Goal: Task Accomplishment & Management: Manage account settings

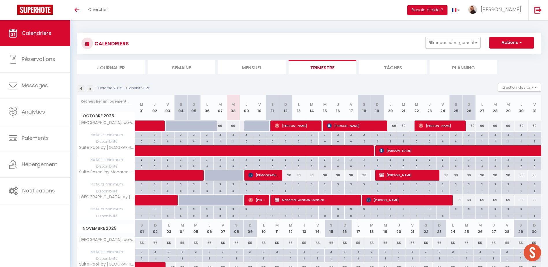
scroll to position [32, 0]
click at [450, 42] on button "Filtrer par hébergement" at bounding box center [452, 43] width 55 height 12
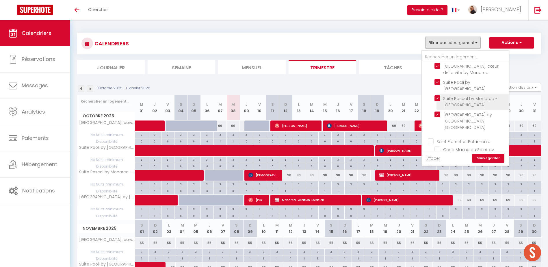
scroll to position [29, 0]
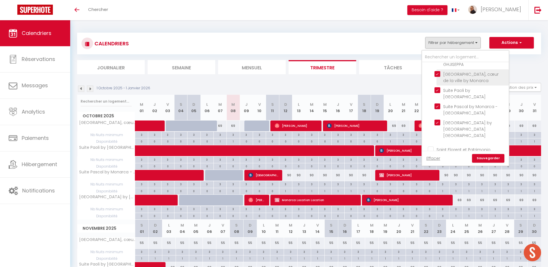
click at [437, 74] on input "[GEOGRAPHIC_DATA], cœur de la ville by Monarca" at bounding box center [470, 74] width 72 height 6
checkbox input "false"
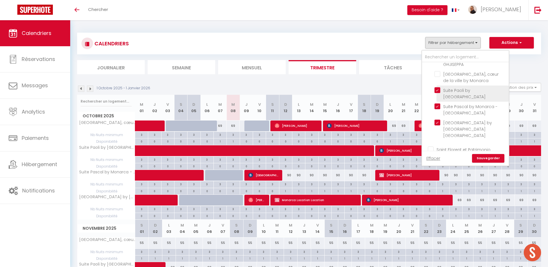
checkbox input "false"
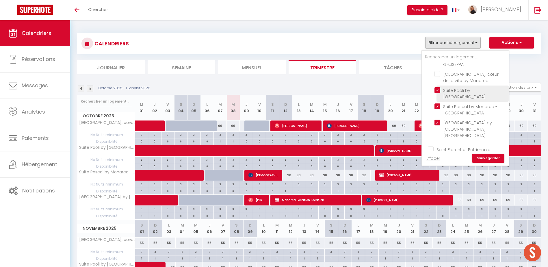
checkbox input "false"
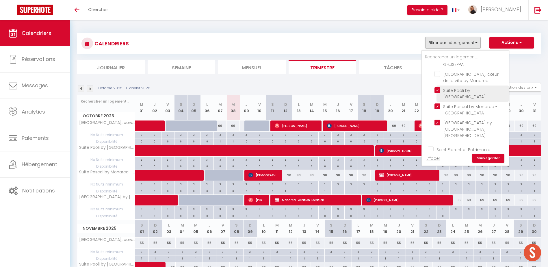
checkbox input "false"
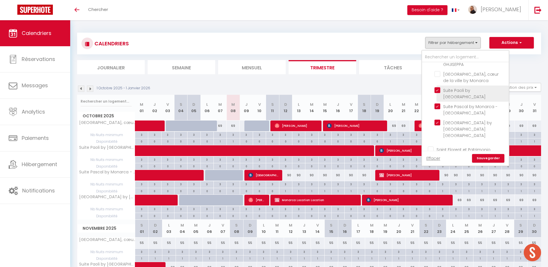
checkbox input "false"
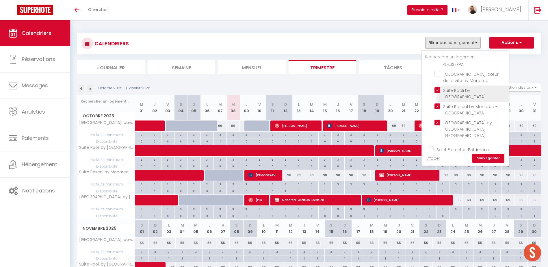
checkbox input "false"
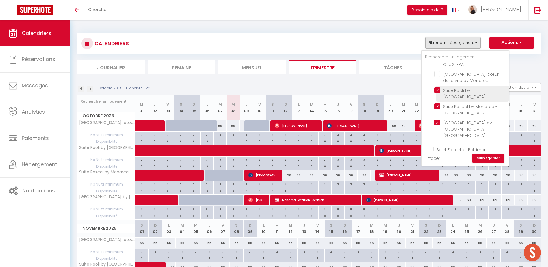
checkbox input "false"
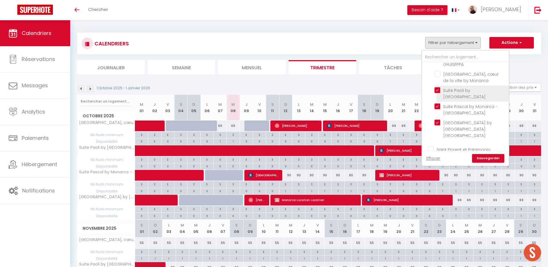
checkbox input "false"
click at [436, 91] on input "Suite Paoli by [GEOGRAPHIC_DATA]" at bounding box center [470, 90] width 72 height 6
checkbox input "false"
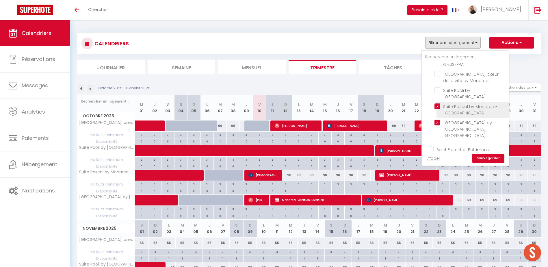
click at [435, 106] on input "Suite Pascal by Monarca - [GEOGRAPHIC_DATA]" at bounding box center [470, 106] width 72 height 6
checkbox input "false"
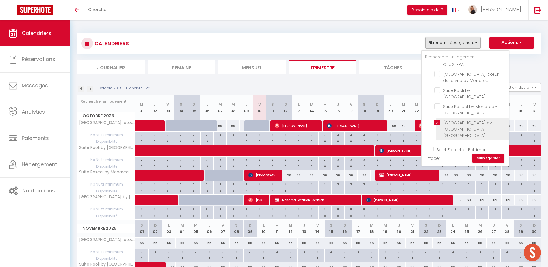
click at [438, 122] on input "[GEOGRAPHIC_DATA] by [GEOGRAPHIC_DATA] [GEOGRAPHIC_DATA]" at bounding box center [470, 123] width 72 height 6
checkbox input "false"
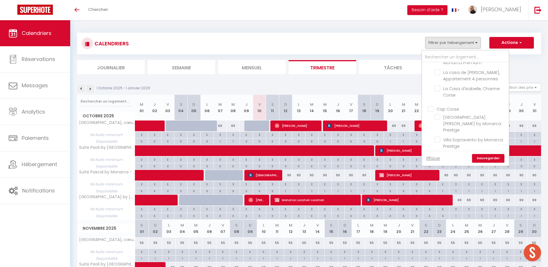
scroll to position [226, 0]
click at [483, 158] on link "Sauvegarder" at bounding box center [488, 158] width 32 height 9
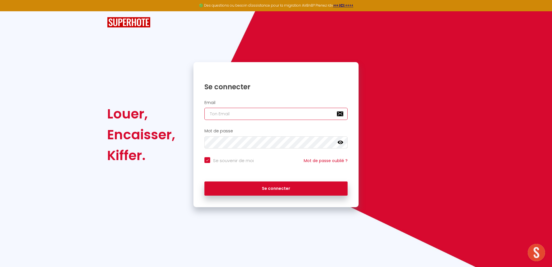
type input "[EMAIL_ADDRESS][DOMAIN_NAME]"
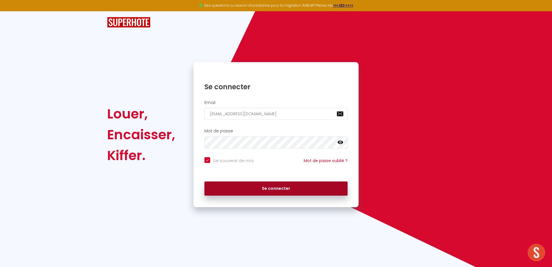
click at [269, 189] on button "Se connecter" at bounding box center [275, 188] width 143 height 14
checkbox input "true"
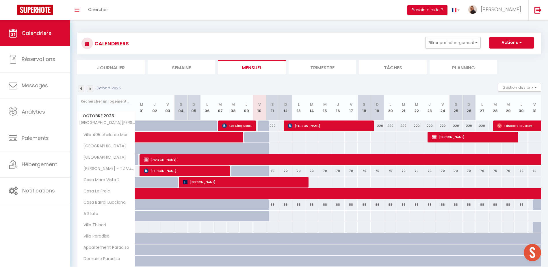
click at [82, 87] on img at bounding box center [81, 88] width 6 height 6
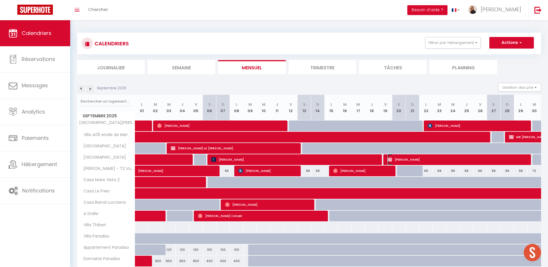
click at [409, 160] on span "[PERSON_NAME]" at bounding box center [457, 159] width 140 height 11
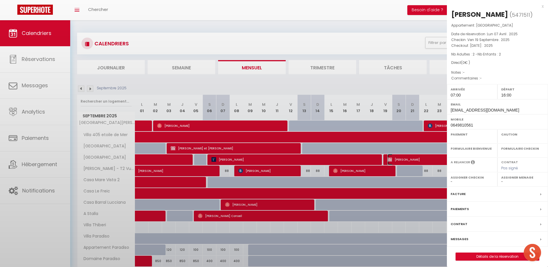
select select "OK"
select select "KO"
select select "0"
select select "1"
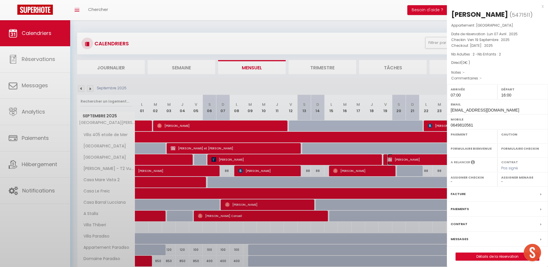
select select
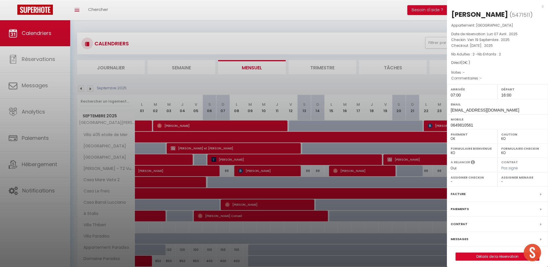
click at [319, 84] on div at bounding box center [274, 133] width 548 height 267
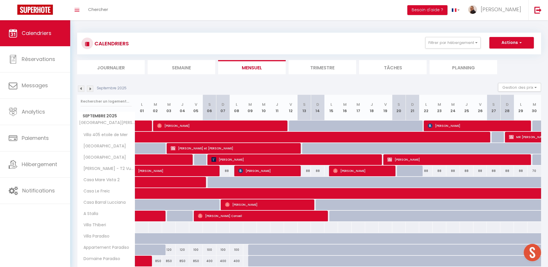
click at [90, 89] on img at bounding box center [90, 88] width 6 height 6
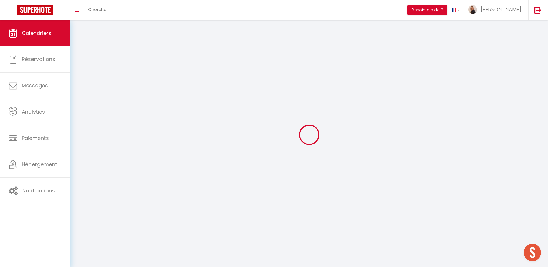
select select "KO"
select select "0"
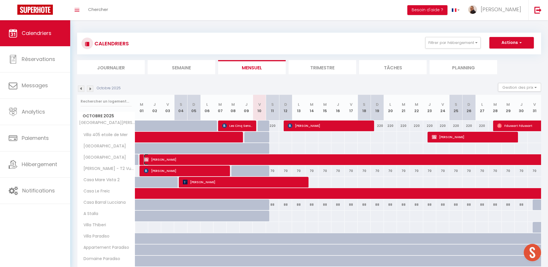
select select "43610"
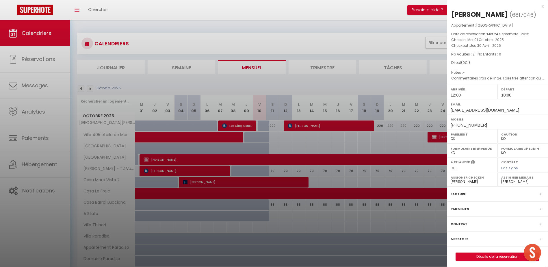
click at [271, 30] on div at bounding box center [274, 133] width 548 height 267
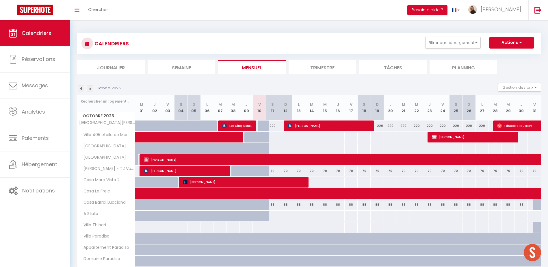
drag, startPoint x: 126, startPoint y: 66, endPoint x: 330, endPoint y: 86, distance: 204.5
click at [330, 86] on div "Octobre 2025 Gestion des prix Nb Nuits minimum Règles Disponibilité" at bounding box center [309, 89] width 464 height 12
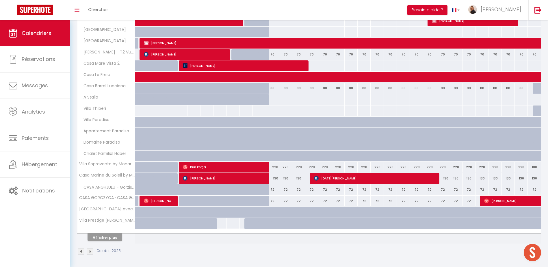
scroll to position [117, 0]
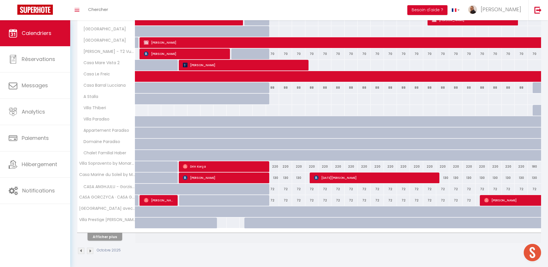
click at [273, 201] on div "72" at bounding box center [272, 200] width 13 height 11
type input "72"
select select "1"
type input "Sam 11 Octobre 2025"
type input "Dim 12 Octobre 2025"
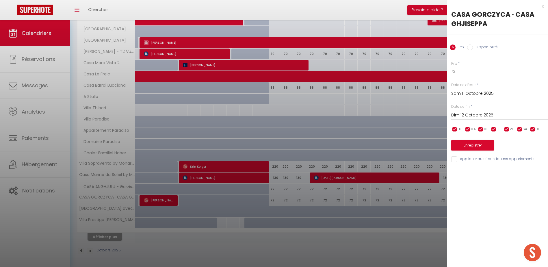
drag, startPoint x: 467, startPoint y: 46, endPoint x: 472, endPoint y: 47, distance: 4.5
click at [468, 46] on input "Disponibilité" at bounding box center [470, 47] width 6 height 6
radio input "true"
radio input "false"
click at [468, 72] on select "Disponible Indisponible" at bounding box center [499, 71] width 97 height 11
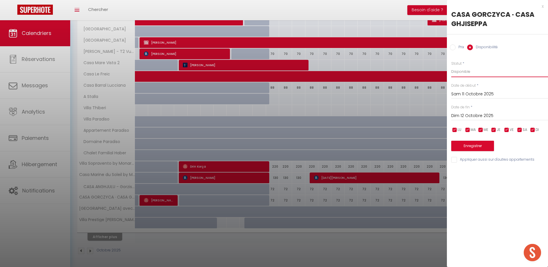
click at [451, 66] on select "Disponible Indisponible" at bounding box center [499, 71] width 97 height 11
click at [484, 116] on input "Dim 12 Octobre 2025" at bounding box center [499, 116] width 97 height 8
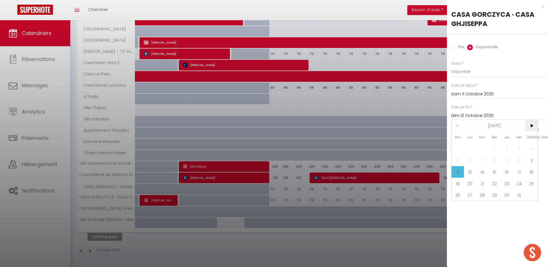
click at [534, 125] on span ">" at bounding box center [531, 126] width 12 height 12
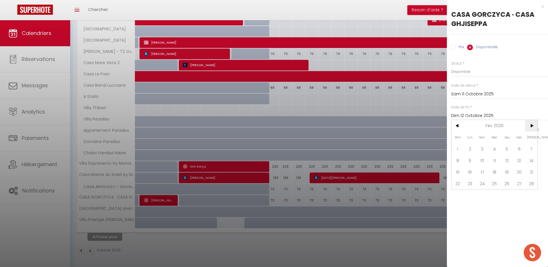
click at [534, 125] on span ">" at bounding box center [531, 126] width 12 height 12
click at [507, 196] on span "30" at bounding box center [506, 195] width 12 height 12
type input "Jeu 30 Avril 2026"
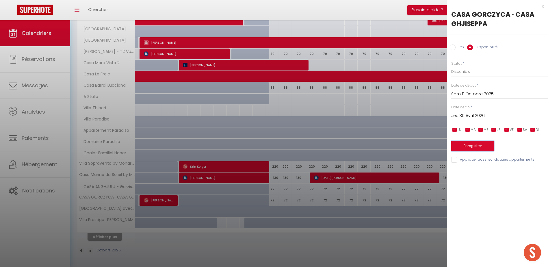
click at [478, 146] on button "Enregistrer" at bounding box center [472, 146] width 43 height 10
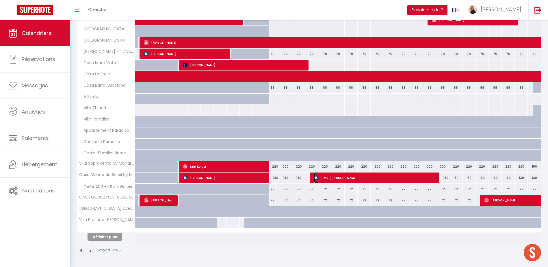
click at [351, 178] on span "[DATE][PERSON_NAME]" at bounding box center [374, 177] width 121 height 11
select select "OK"
select select "10826"
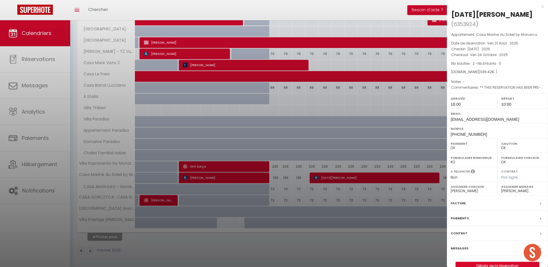
click at [347, 193] on div at bounding box center [274, 133] width 548 height 267
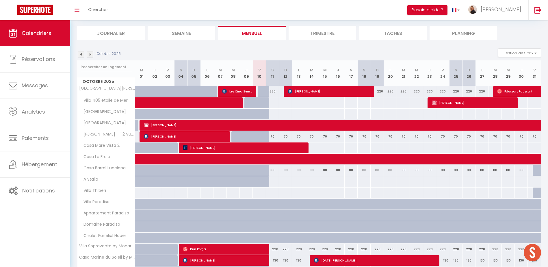
scroll to position [0, 0]
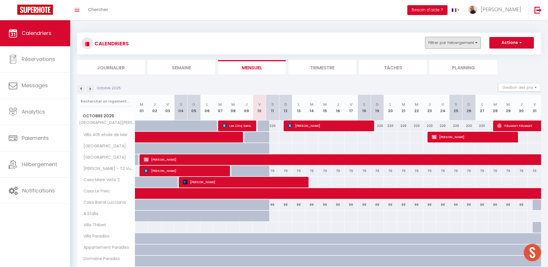
click at [454, 41] on button "Filtrer par hébergement" at bounding box center [452, 43] width 55 height 12
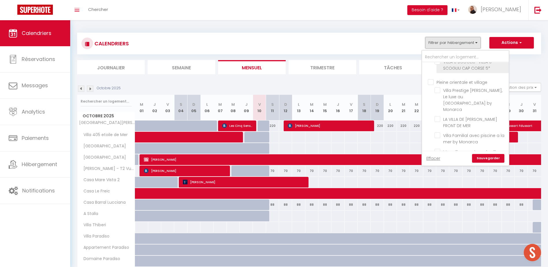
scroll to position [375, 0]
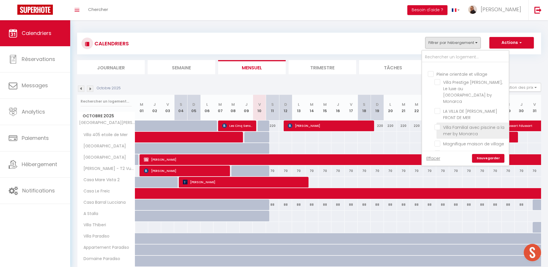
click at [461, 124] on span "Villa Familial avec piscine a la mer by Monarca" at bounding box center [473, 130] width 61 height 12
click at [461, 124] on input "Villa Familial avec piscine a la mer by Monarca" at bounding box center [470, 127] width 72 height 6
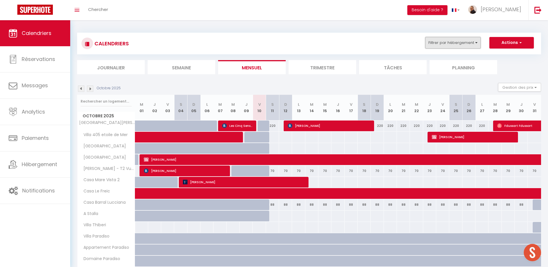
click at [437, 45] on button "Filtrer par hébergement" at bounding box center [452, 43] width 55 height 12
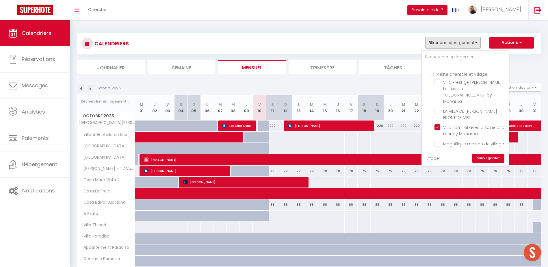
click at [491, 158] on link "Sauvegarder" at bounding box center [488, 158] width 32 height 9
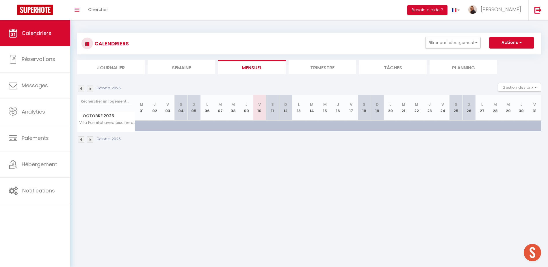
click at [90, 139] on img at bounding box center [90, 139] width 6 height 6
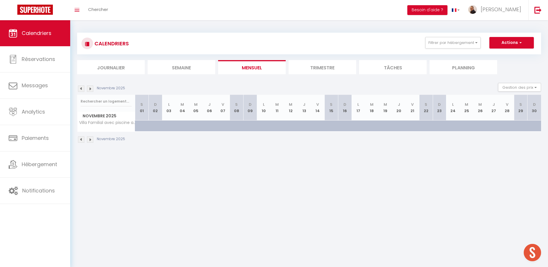
click at [90, 139] on img at bounding box center [90, 139] width 6 height 6
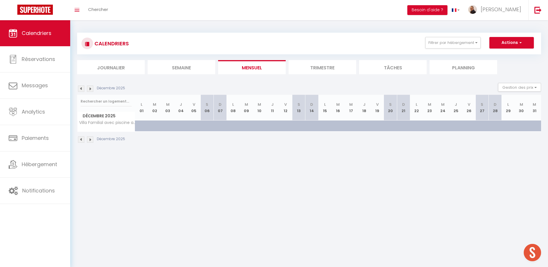
click at [90, 139] on img at bounding box center [90, 139] width 6 height 6
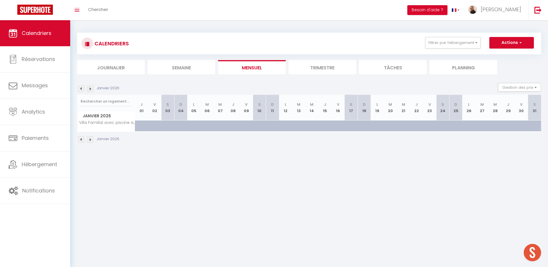
click at [90, 139] on img at bounding box center [90, 139] width 6 height 6
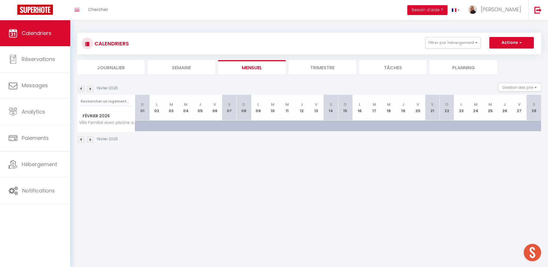
click at [90, 139] on img at bounding box center [90, 139] width 6 height 6
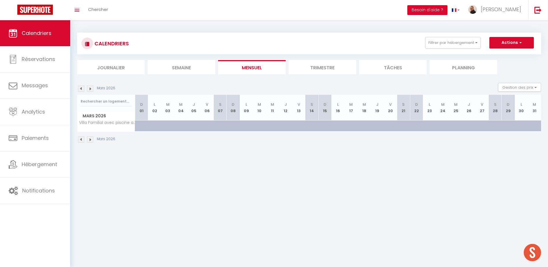
click at [90, 139] on img at bounding box center [90, 139] width 6 height 6
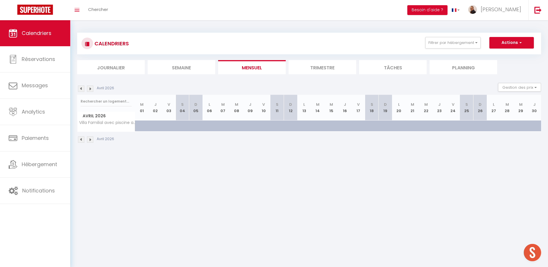
click at [90, 140] on img at bounding box center [90, 139] width 6 height 6
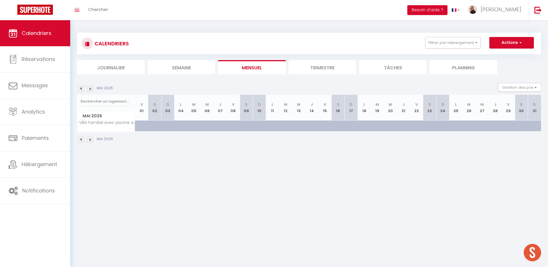
click at [90, 140] on img at bounding box center [90, 139] width 6 height 6
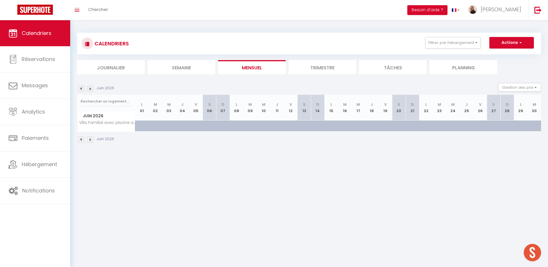
click at [90, 140] on img at bounding box center [90, 139] width 6 height 6
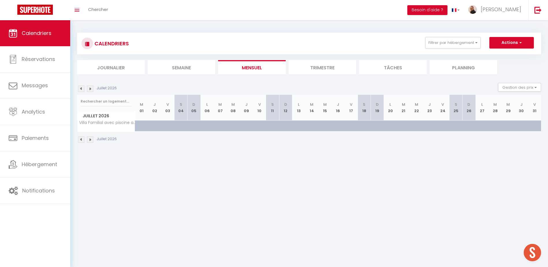
click at [82, 140] on img at bounding box center [81, 139] width 6 height 6
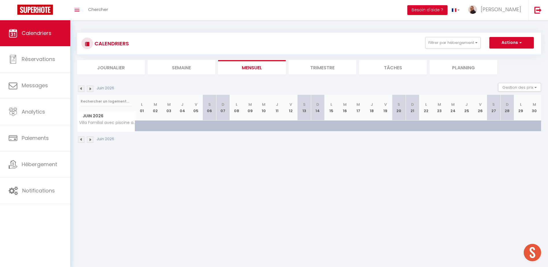
click at [92, 140] on img at bounding box center [90, 139] width 6 height 6
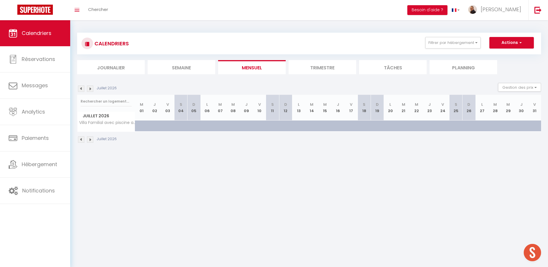
click at [141, 126] on div at bounding box center [146, 129] width 13 height 11
select select "1"
type input "Mer 01 Juillet 2026"
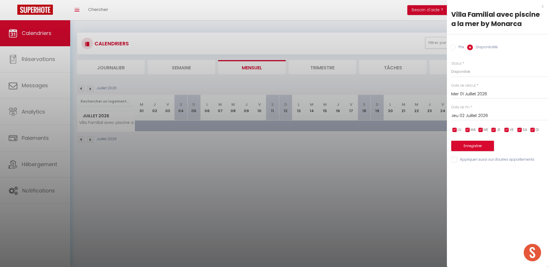
click at [469, 116] on input "Jeu 02 Juillet 2026" at bounding box center [499, 116] width 97 height 8
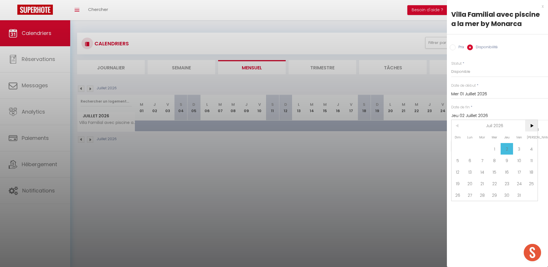
click at [531, 124] on span ">" at bounding box center [531, 126] width 12 height 12
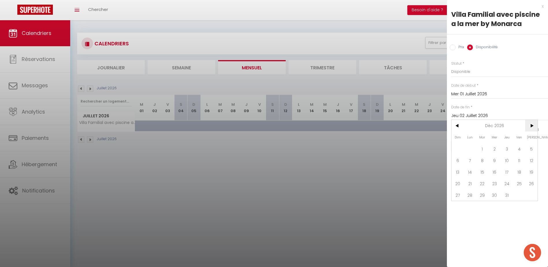
click at [531, 124] on span ">" at bounding box center [531, 126] width 12 height 12
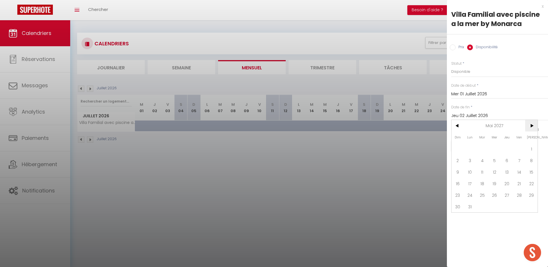
click at [531, 124] on span ">" at bounding box center [531, 126] width 12 height 12
click at [484, 199] on span "31" at bounding box center [482, 195] width 12 height 12
type input "[DATE]"
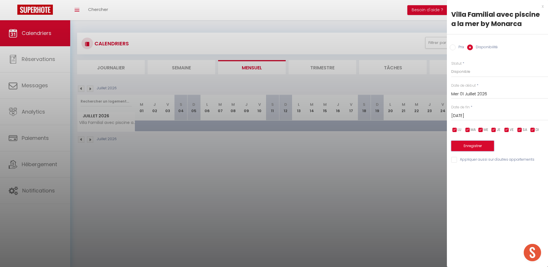
click at [469, 146] on button "Enregistrer" at bounding box center [472, 146] width 43 height 10
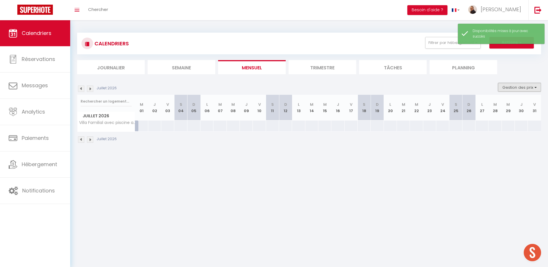
click at [507, 85] on button "Gestion des prix" at bounding box center [519, 87] width 43 height 9
click at [512, 104] on input "Nb Nuits minimum" at bounding box center [515, 105] width 52 height 6
checkbox input "true"
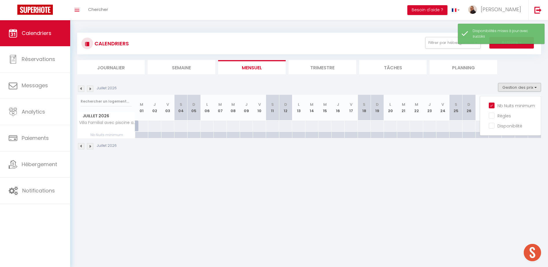
click at [143, 134] on div at bounding box center [141, 135] width 13 height 7
type input "Mer 01 Juillet 2026"
type input "Jeu 02 Juillet 2026"
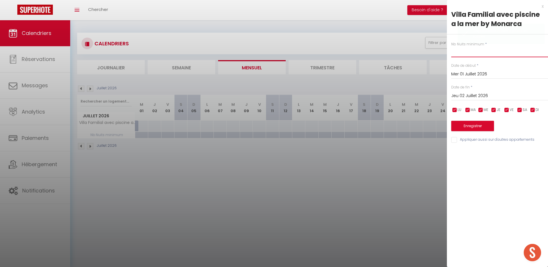
click at [462, 52] on input "text" at bounding box center [499, 52] width 97 height 10
type input "7"
click at [467, 95] on input "Jeu 02 Juillet 2026" at bounding box center [499, 96] width 97 height 8
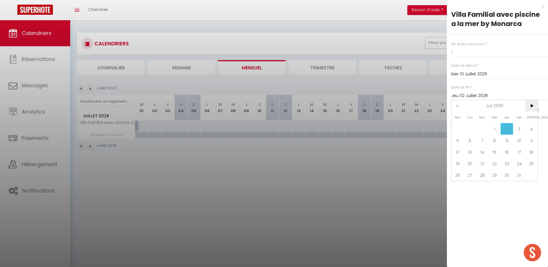
click at [530, 105] on span ">" at bounding box center [531, 106] width 12 height 12
click at [529, 105] on span ">" at bounding box center [531, 106] width 12 height 12
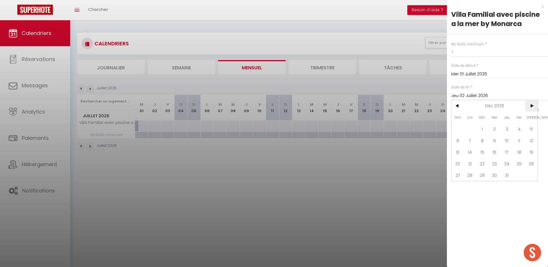
click at [529, 105] on span ">" at bounding box center [531, 106] width 12 height 12
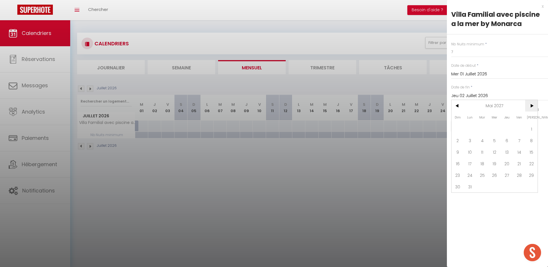
click at [529, 105] on span ">" at bounding box center [531, 106] width 12 height 12
click at [482, 176] on span "31" at bounding box center [482, 175] width 12 height 12
type input "[DATE]"
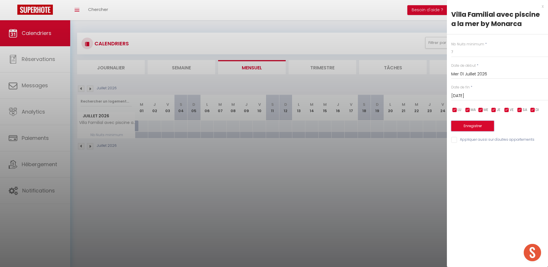
click at [476, 126] on button "Enregistrer" at bounding box center [472, 126] width 43 height 10
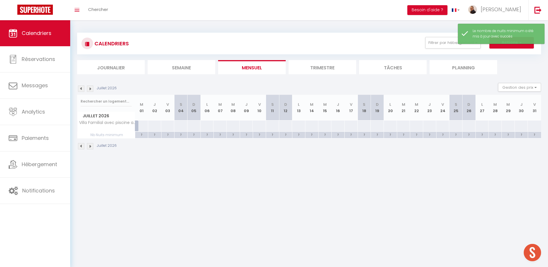
click at [142, 127] on div at bounding box center [141, 125] width 13 height 11
select select "1"
type input "Mer 01 Juillet 2026"
type input "Jeu 02 Juillet 2026"
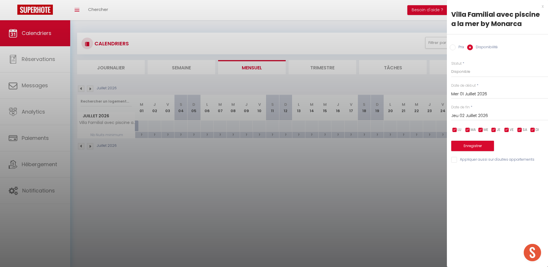
click at [145, 125] on div at bounding box center [274, 133] width 548 height 267
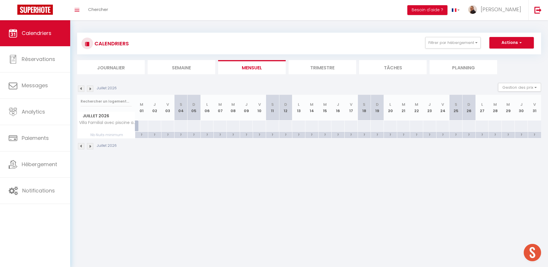
click at [144, 125] on div at bounding box center [141, 125] width 13 height 11
select select "1"
type input "Mer 01 Juillet 2026"
type input "Jeu 02 Juillet 2026"
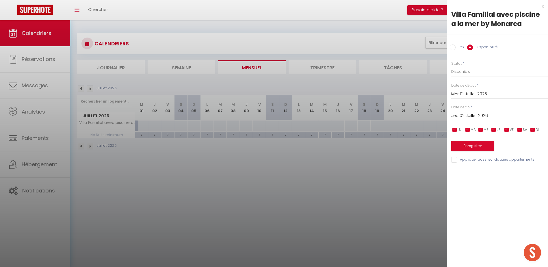
click at [452, 47] on input "Prix" at bounding box center [453, 47] width 6 height 6
radio input "true"
radio input "false"
click at [461, 71] on input "Prix" at bounding box center [499, 71] width 97 height 10
type input "500"
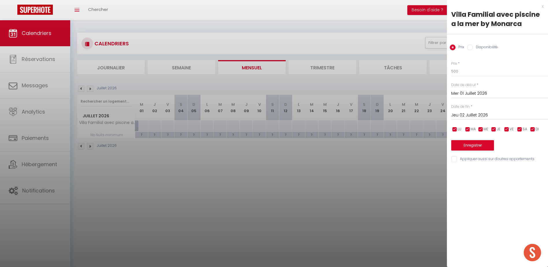
click at [475, 113] on input "Jeu 02 Juillet 2026" at bounding box center [499, 115] width 97 height 8
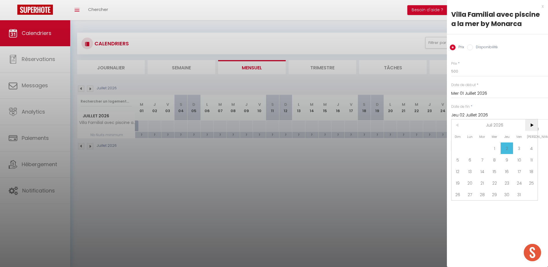
click at [534, 123] on span ">" at bounding box center [531, 125] width 12 height 12
click at [470, 210] on span "31" at bounding box center [470, 206] width 12 height 12
type input "Lun 31 Août 2026"
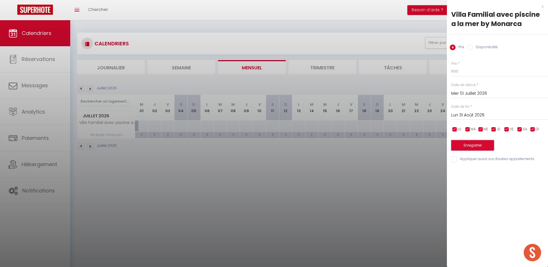
click at [476, 147] on button "Enregistrer" at bounding box center [472, 145] width 43 height 10
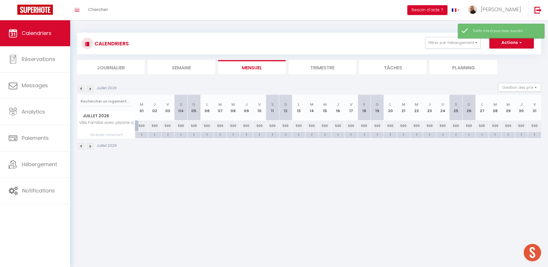
click at [90, 146] on img at bounding box center [90, 146] width 6 height 6
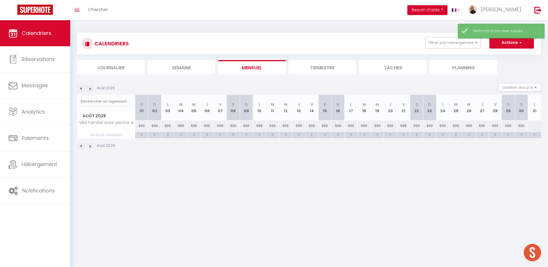
click at [533, 128] on div at bounding box center [534, 125] width 14 height 11
type input "Lun 31 Août 2026"
type input "[DATE]"
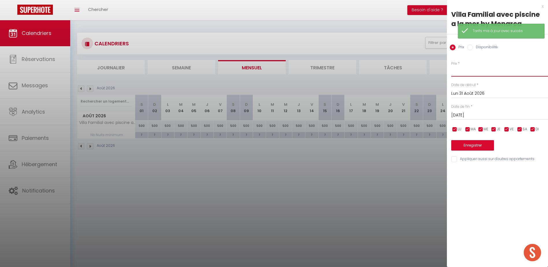
click at [471, 71] on input "Prix" at bounding box center [499, 71] width 97 height 10
type input "410"
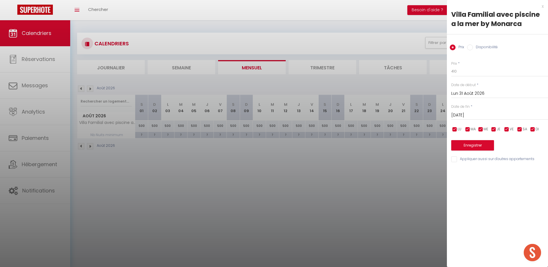
click at [478, 113] on input "[DATE]" at bounding box center [499, 115] width 97 height 8
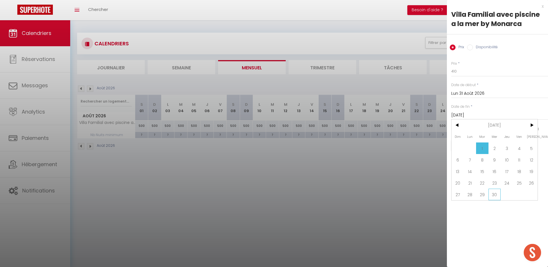
click at [498, 196] on span "30" at bounding box center [494, 195] width 12 height 12
type input "Mer 30 Septembre 2026"
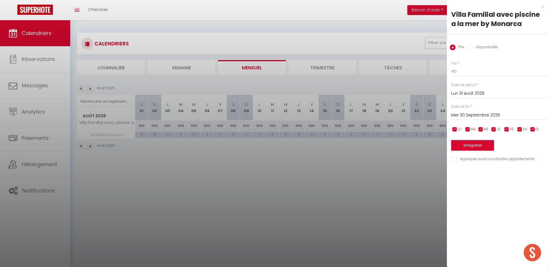
click at [475, 147] on button "Enregistrer" at bounding box center [472, 145] width 43 height 10
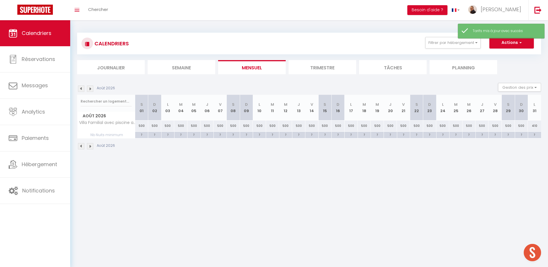
click at [91, 148] on img at bounding box center [90, 146] width 6 height 6
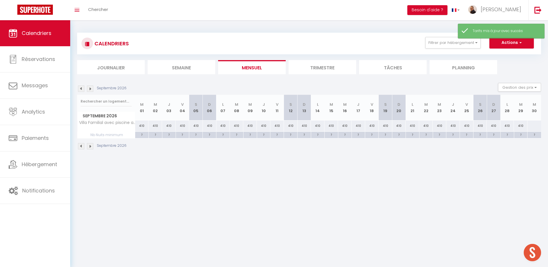
click at [535, 127] on div at bounding box center [534, 125] width 14 height 11
type input "Mer 30 Septembre 2026"
type input "Jeu 01 Octobre 2026"
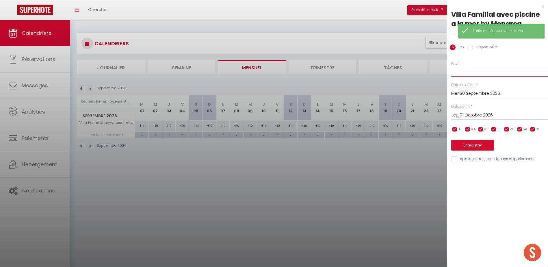
click at [461, 67] on input "Prix" at bounding box center [499, 71] width 97 height 10
type input "350"
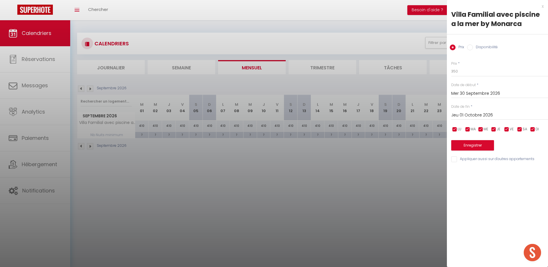
click at [473, 116] on input "Jeu 01 Octobre 2026" at bounding box center [499, 115] width 97 height 8
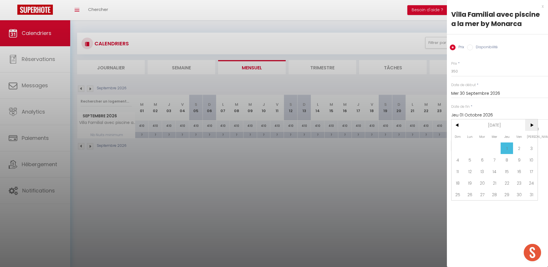
click at [532, 127] on span ">" at bounding box center [531, 125] width 12 height 12
click at [535, 127] on span ">" at bounding box center [531, 125] width 12 height 12
click at [534, 127] on span ">" at bounding box center [531, 125] width 12 height 12
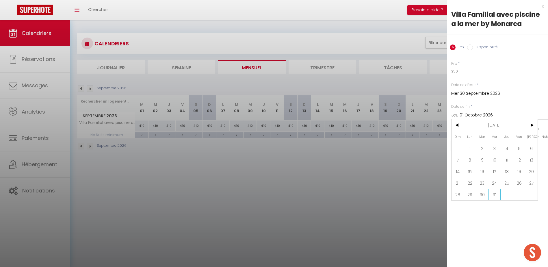
click at [492, 194] on span "31" at bounding box center [494, 195] width 12 height 12
type input "Mer 31 Mars 2027"
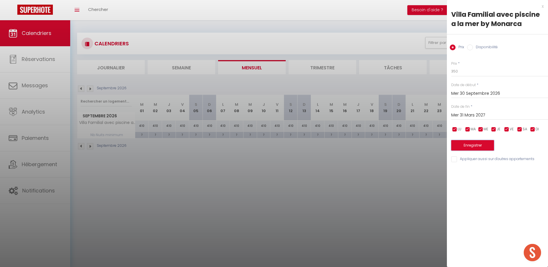
click at [467, 146] on button "Enregistrer" at bounding box center [472, 145] width 43 height 10
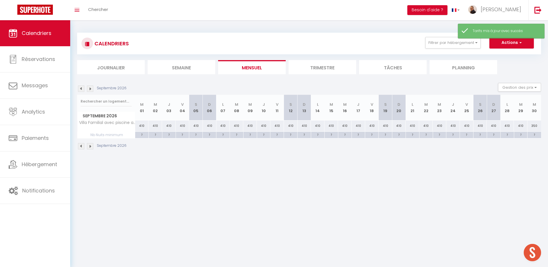
click at [91, 145] on img at bounding box center [90, 146] width 6 height 6
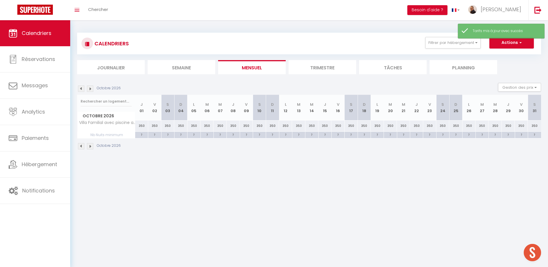
click at [91, 145] on img at bounding box center [90, 146] width 6 height 6
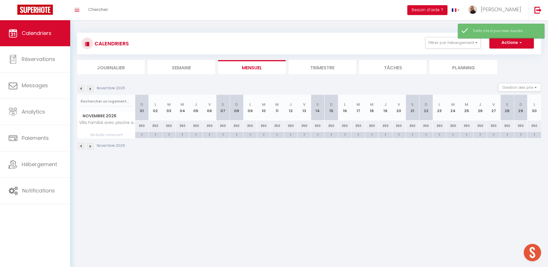
click at [91, 145] on img at bounding box center [90, 146] width 6 height 6
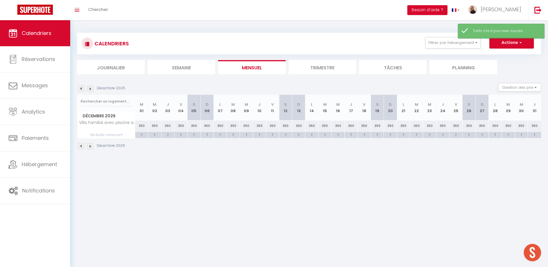
click at [91, 145] on img at bounding box center [90, 146] width 6 height 6
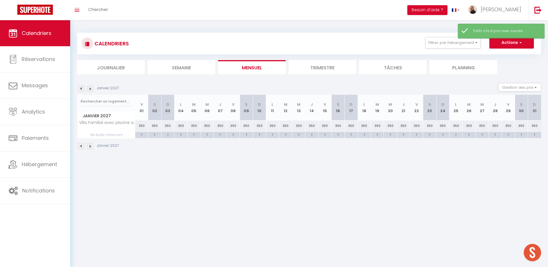
click at [91, 145] on img at bounding box center [90, 146] width 6 height 6
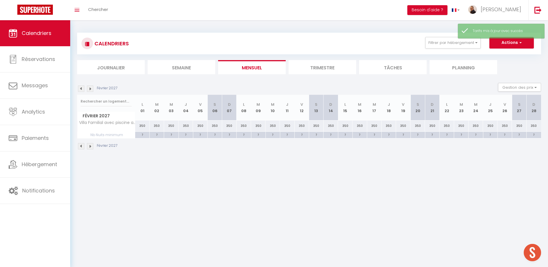
click at [91, 145] on img at bounding box center [90, 146] width 6 height 6
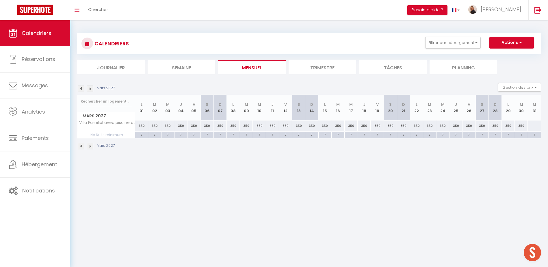
click at [532, 126] on div at bounding box center [534, 125] width 14 height 11
type input "Mer 31 Mars 2027"
type input "Jeu 01 Avril 2027"
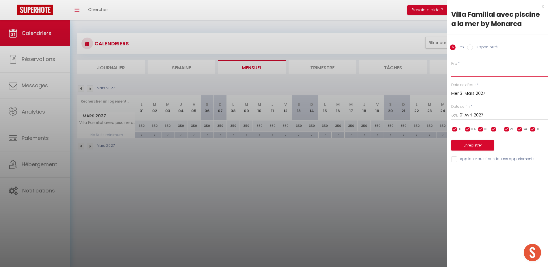
click at [462, 72] on input "Prix" at bounding box center [499, 71] width 97 height 10
type input "290"
click at [467, 117] on input "Jeu 01 Avril 2027" at bounding box center [499, 115] width 97 height 8
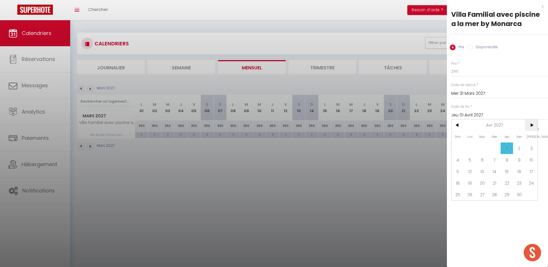
click at [528, 125] on span ">" at bounding box center [531, 125] width 12 height 12
click at [458, 124] on span "<" at bounding box center [457, 125] width 12 height 12
click at [518, 195] on span "30" at bounding box center [519, 195] width 12 height 12
type input "[DATE]"
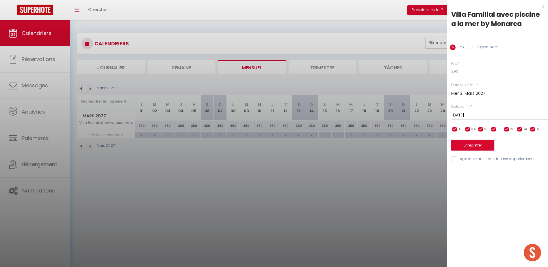
click at [483, 145] on button "Enregistrer" at bounding box center [472, 145] width 43 height 10
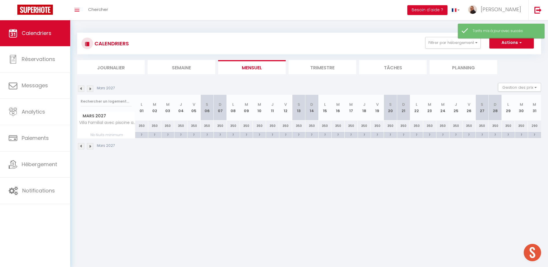
click at [88, 146] on img at bounding box center [90, 146] width 6 height 6
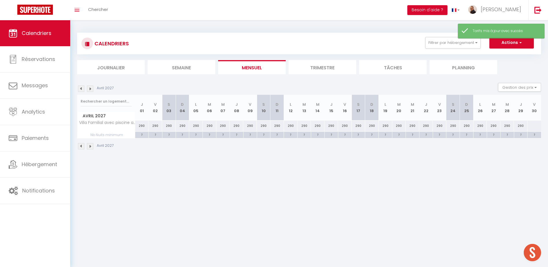
click at [531, 125] on div at bounding box center [534, 125] width 14 height 11
type input "[DATE]"
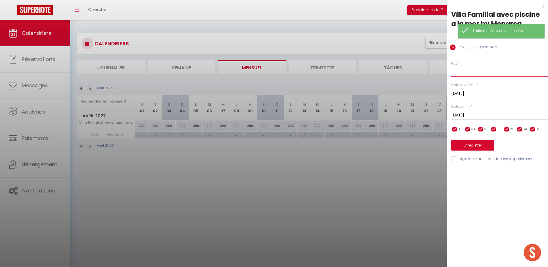
click at [473, 71] on input "Prix" at bounding box center [499, 71] width 97 height 10
type input "350"
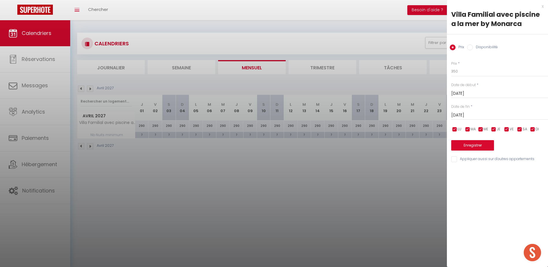
click at [467, 115] on input "[DATE]" at bounding box center [499, 115] width 97 height 8
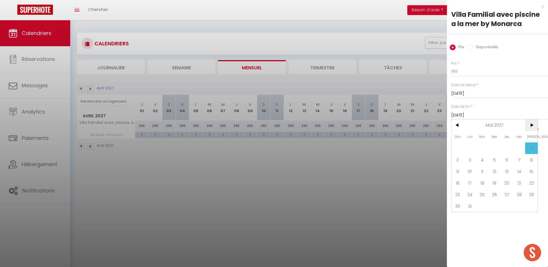
click at [535, 127] on span ">" at bounding box center [531, 125] width 12 height 12
click at [498, 194] on span "30" at bounding box center [494, 195] width 12 height 12
type input "[DATE]"
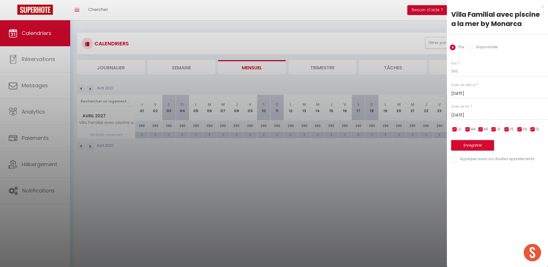
click at [481, 144] on button "Enregistrer" at bounding box center [472, 145] width 43 height 10
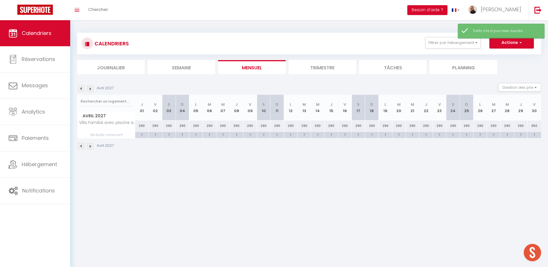
click at [90, 148] on img at bounding box center [90, 146] width 6 height 6
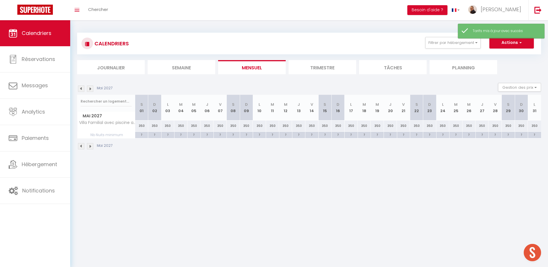
click at [90, 148] on img at bounding box center [90, 146] width 6 height 6
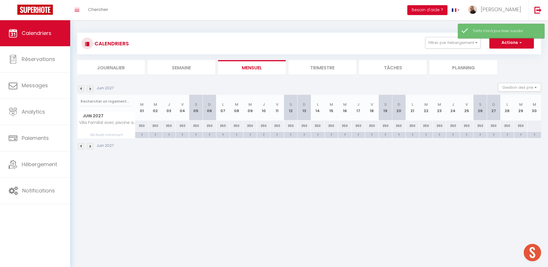
click at [532, 128] on div at bounding box center [534, 125] width 14 height 11
type input "[DATE]"
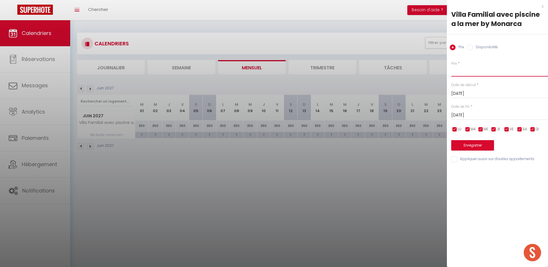
click at [465, 72] on input "Prix" at bounding box center [499, 71] width 97 height 10
type input "450"
click at [473, 117] on input "[DATE]" at bounding box center [499, 115] width 97 height 8
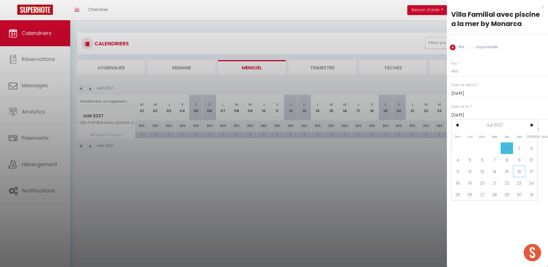
click at [518, 173] on span "16" at bounding box center [519, 171] width 12 height 12
type input "[DATE]"
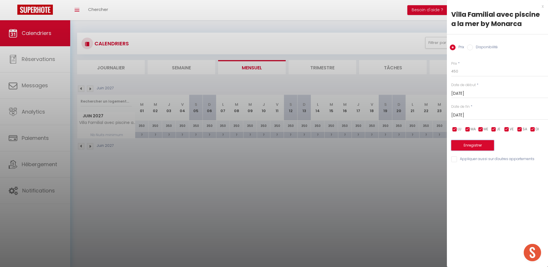
click at [474, 146] on button "Enregistrer" at bounding box center [472, 145] width 43 height 10
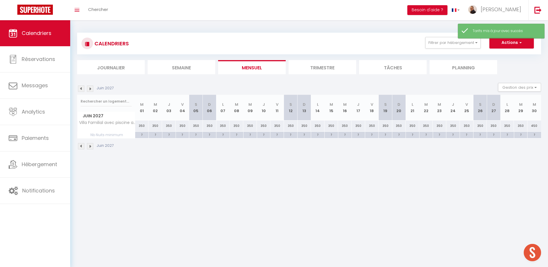
click at [90, 146] on img at bounding box center [90, 146] width 6 height 6
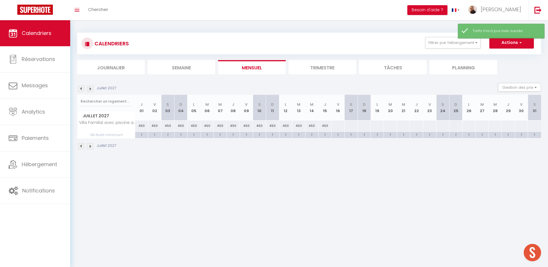
click at [336, 129] on div at bounding box center [337, 125] width 13 height 11
type input "[DATE]"
type input "[PERSON_NAME][DATE]"
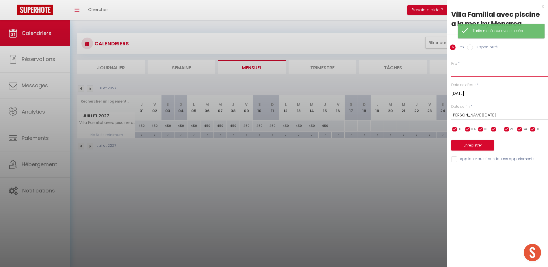
click at [463, 70] on input "Prix" at bounding box center [499, 71] width 97 height 10
type input "500"
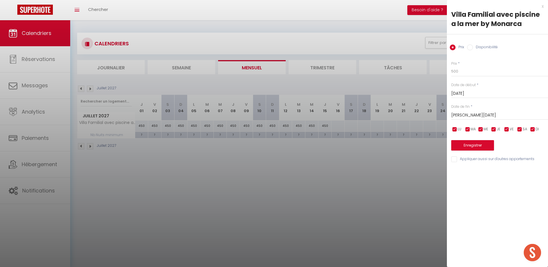
click at [473, 115] on input "[PERSON_NAME][DATE]" at bounding box center [499, 115] width 97 height 8
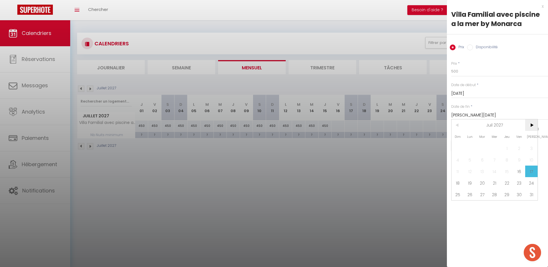
click at [532, 126] on span ">" at bounding box center [531, 125] width 12 height 12
click at [479, 198] on span "31" at bounding box center [482, 195] width 12 height 12
type input "[DATE]"
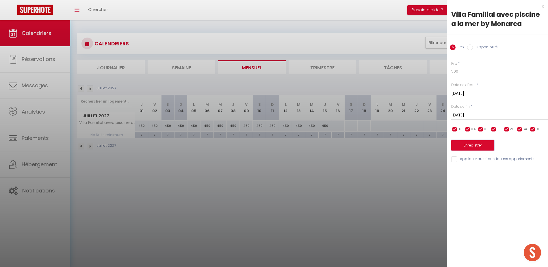
click at [476, 147] on button "Enregistrer" at bounding box center [472, 145] width 43 height 10
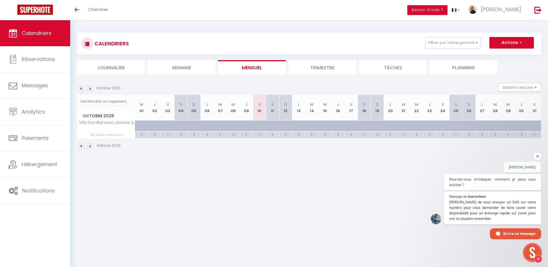
scroll to position [142, 0]
click at [535, 156] on span "Ouvrir le chat" at bounding box center [537, 156] width 7 height 7
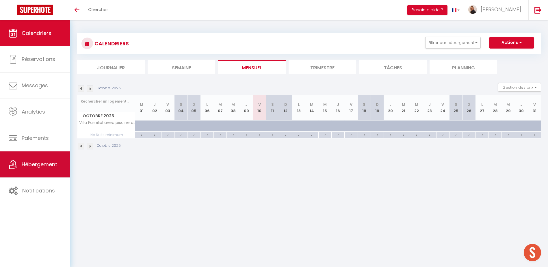
click at [33, 164] on span "Hébergement" at bounding box center [40, 164] width 36 height 7
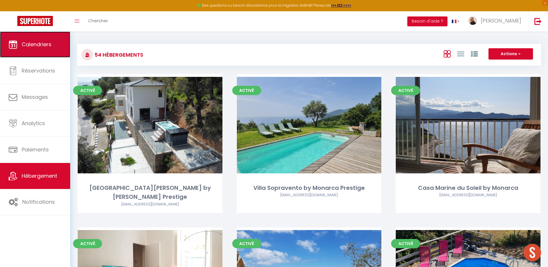
click at [27, 39] on link "Calendriers" at bounding box center [35, 44] width 70 height 26
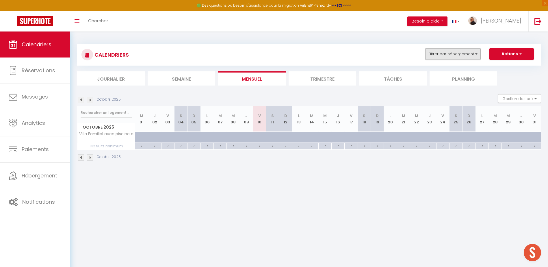
click at [476, 55] on button "Filtrer par hébergement" at bounding box center [452, 54] width 55 height 12
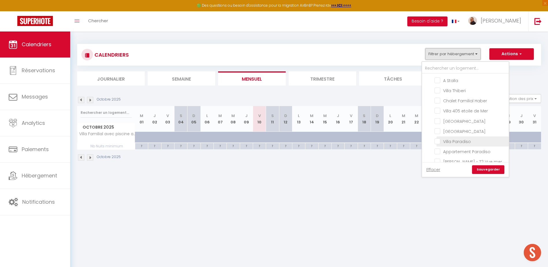
scroll to position [681, 0]
click at [436, 126] on input "Chalet Familial Haber" at bounding box center [470, 129] width 72 height 6
checkbox input "true"
checkbox input "false"
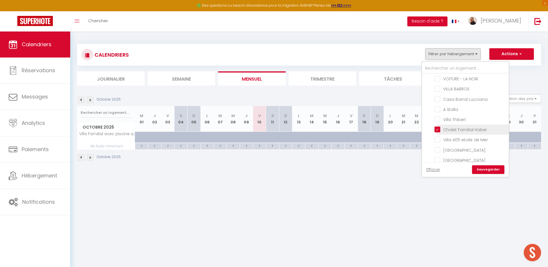
checkbox input "false"
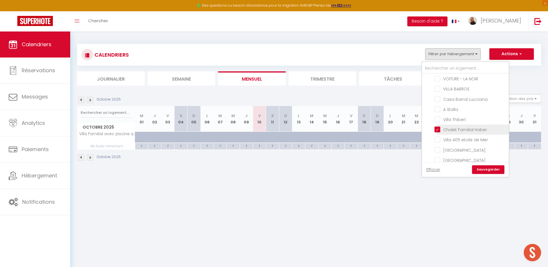
checkbox input "false"
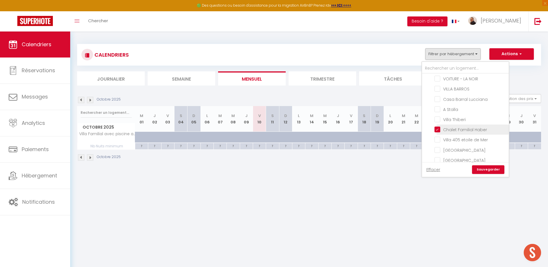
checkbox input "false"
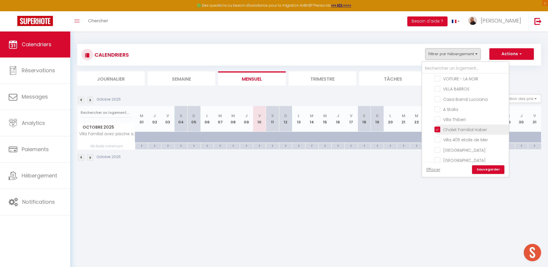
checkbox input "false"
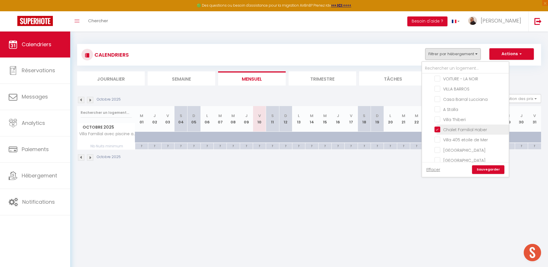
checkbox input "false"
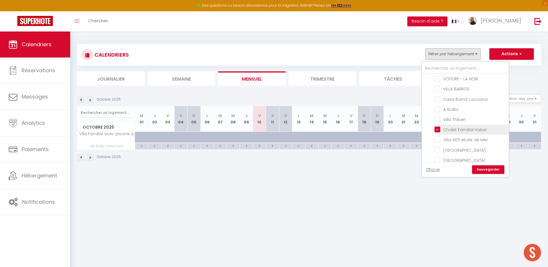
checkbox input "false"
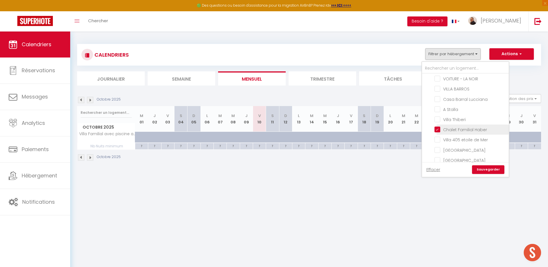
checkbox input "false"
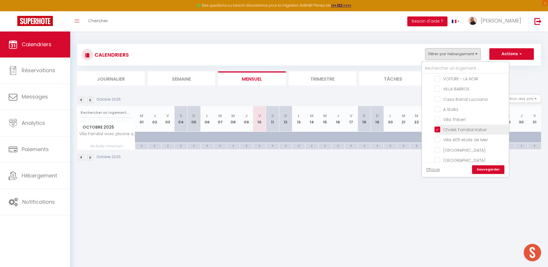
checkbox input "false"
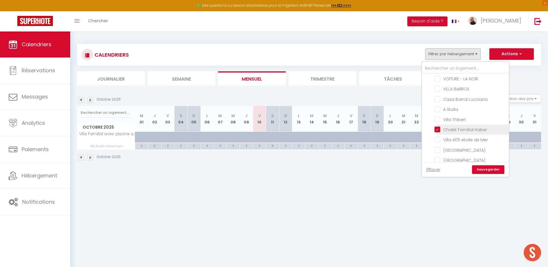
checkbox input "false"
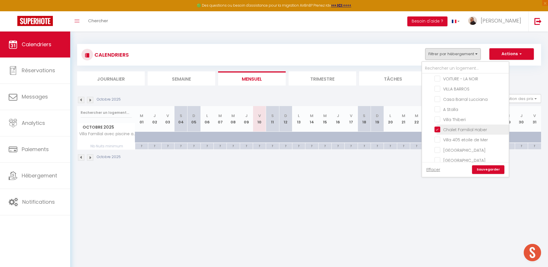
checkbox input "false"
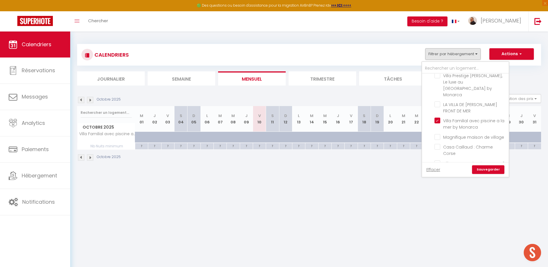
scroll to position [393, 0]
click at [438, 118] on input "Villa Familial avec piscine a la mer by Monarca" at bounding box center [470, 121] width 72 height 6
checkbox input "false"
click at [490, 169] on link "Sauvegarder" at bounding box center [488, 169] width 32 height 9
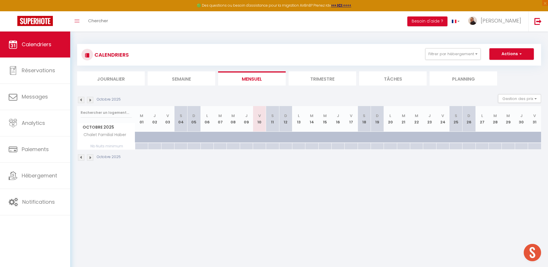
click at [329, 79] on li "Trimestre" at bounding box center [322, 78] width 68 height 14
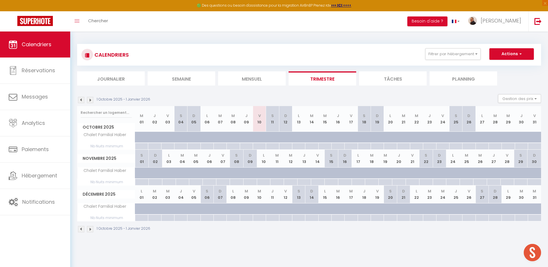
click at [80, 100] on img at bounding box center [81, 100] width 6 height 6
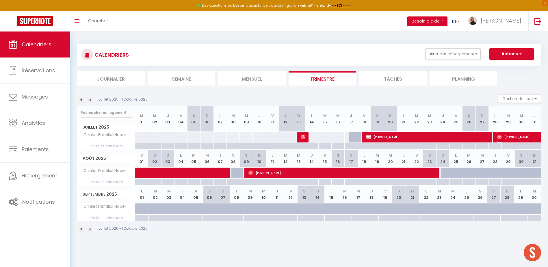
select select "OK"
select select "0"
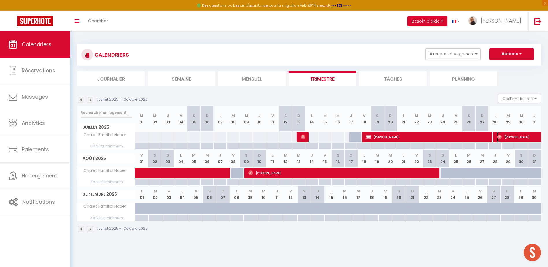
select select "1"
select select
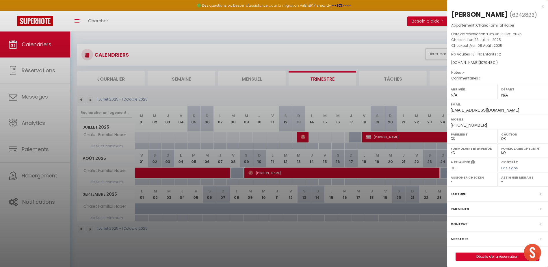
click at [358, 241] on div at bounding box center [274, 133] width 548 height 267
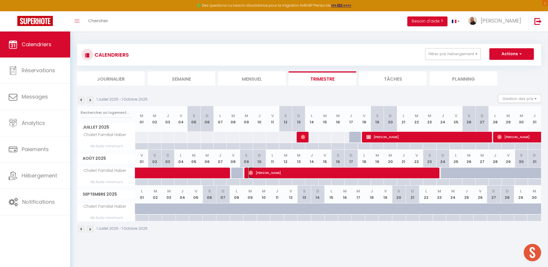
click at [327, 173] on span "Sascha Bliss" at bounding box center [341, 172] width 186 height 11
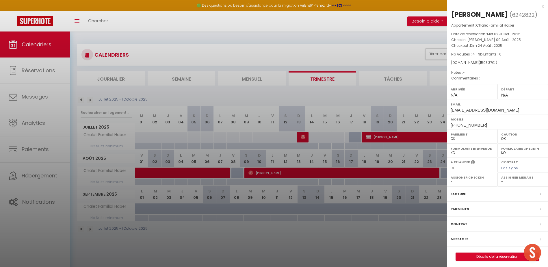
click at [370, 229] on div at bounding box center [274, 133] width 548 height 267
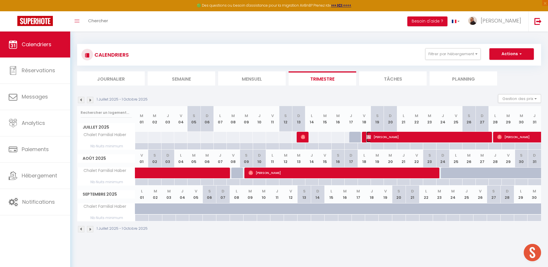
click at [381, 138] on span "Adeline CAPELLE" at bounding box center [426, 136] width 121 height 11
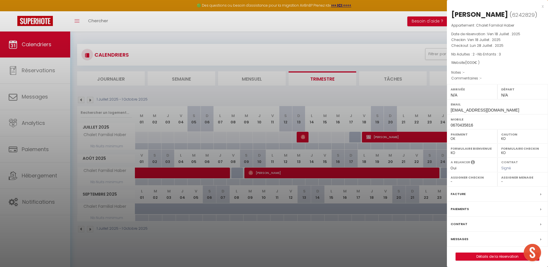
click at [359, 226] on div at bounding box center [274, 133] width 548 height 267
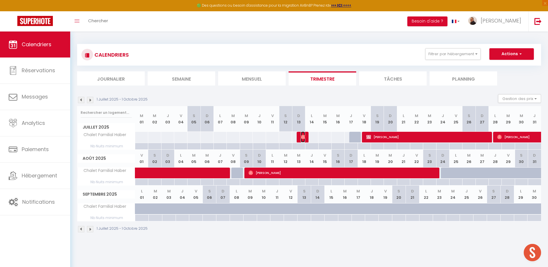
click at [304, 136] on img at bounding box center [303, 137] width 5 height 5
select select "OK"
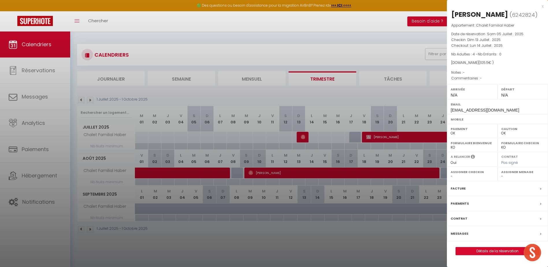
click at [319, 232] on div at bounding box center [274, 133] width 548 height 267
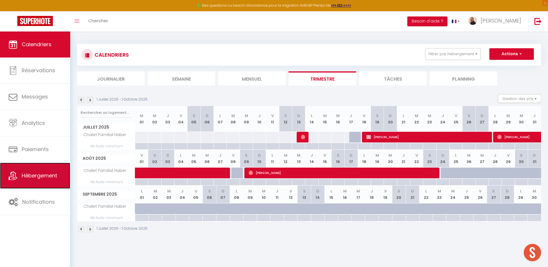
click at [26, 171] on link "Hébergement" at bounding box center [35, 176] width 70 height 26
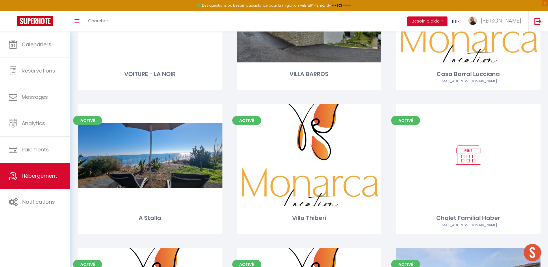
scroll to position [2050, 0]
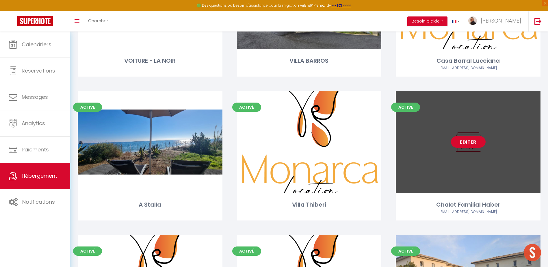
click at [468, 136] on link "Editer" at bounding box center [468, 142] width 35 height 12
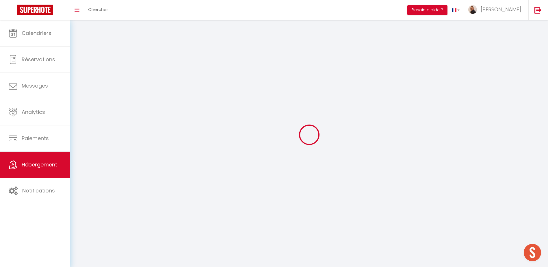
select select "1"
select select
select select "28"
select select
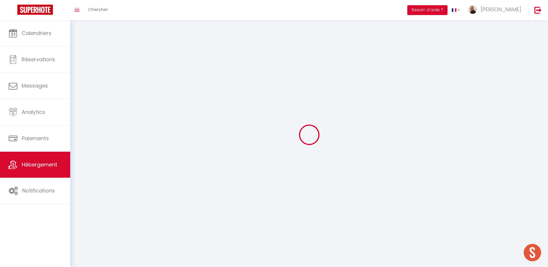
select select
checkbox input "false"
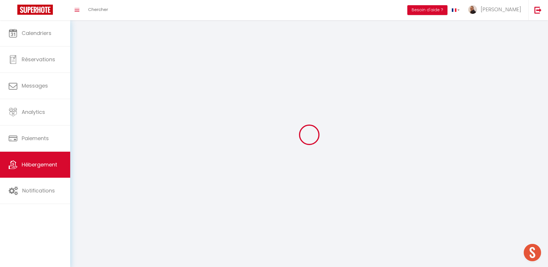
checkbox input "false"
select select
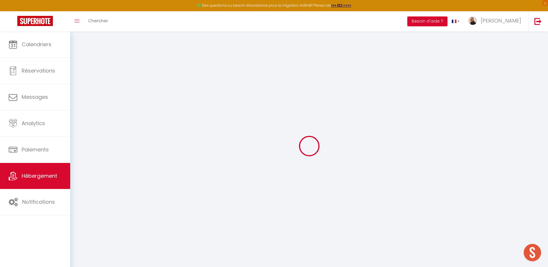
select select
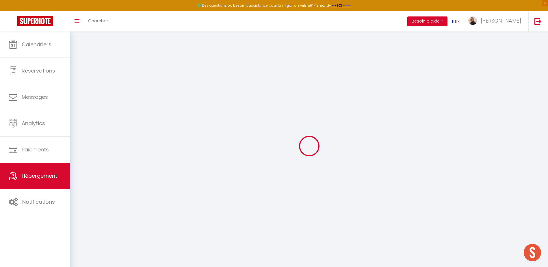
select select
checkbox input "false"
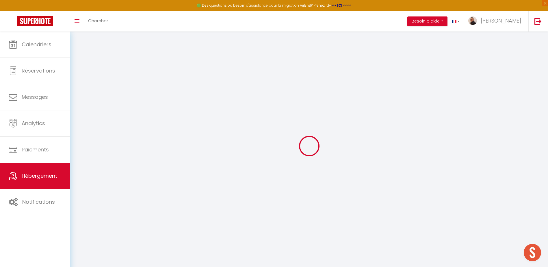
select select
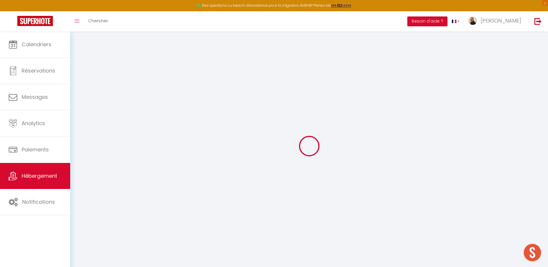
select select
checkbox input "false"
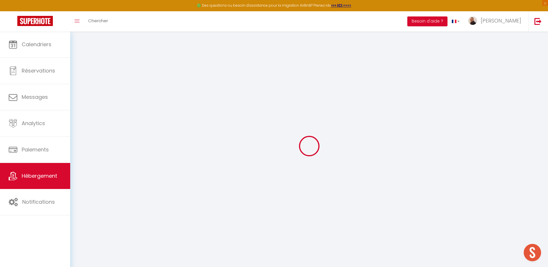
checkbox input "false"
select select
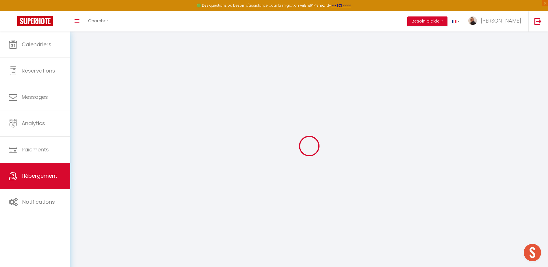
select select
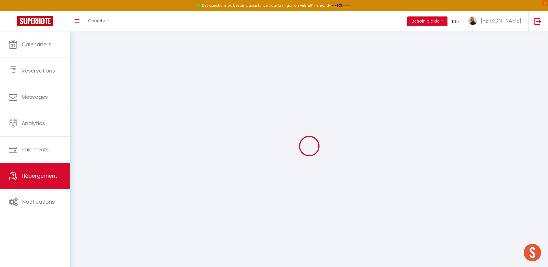
checkbox input "false"
select select
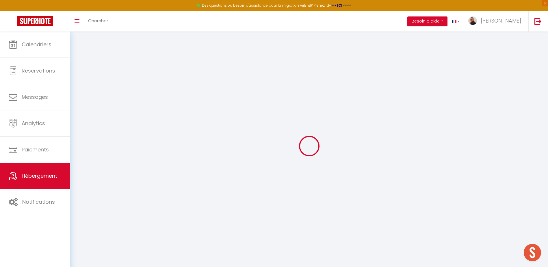
select select
type input "Chalet Familial Haber"
type input "Noel"
type input "Haber"
select select "houses"
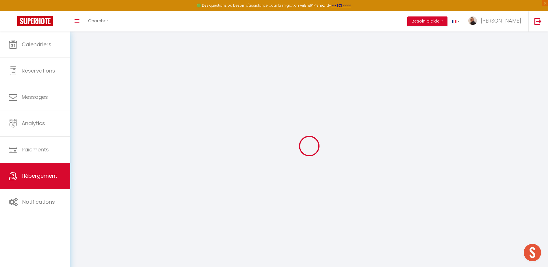
select select "5"
type input "65"
type input "100"
type input "3.3"
type input "150"
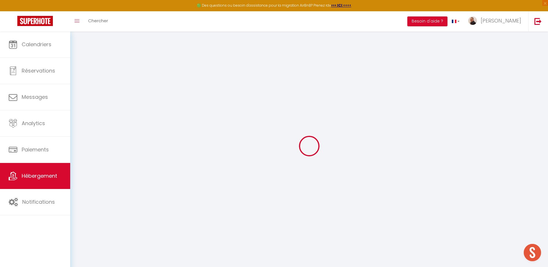
type input "300"
type input "2.1"
select select
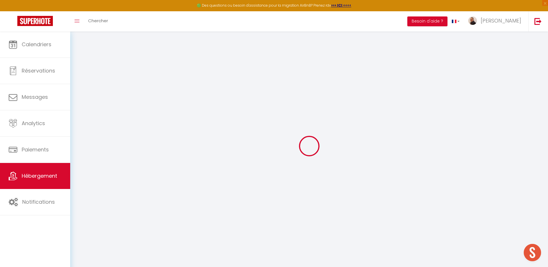
select select
type input "Chemin privée"
type input "20230"
type input "Poggio-Mezzana"
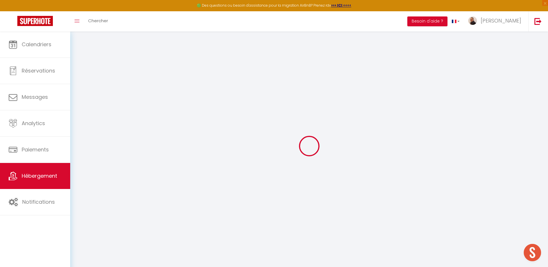
type input "[EMAIL_ADDRESS][DOMAIN_NAME]"
select select
checkbox input "false"
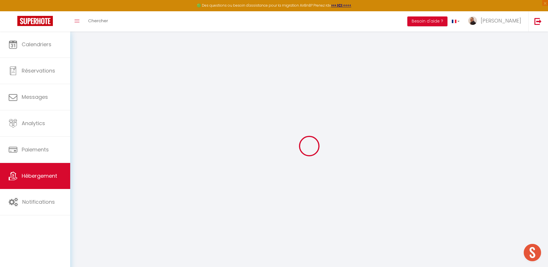
checkbox input "false"
radio input "true"
type input "0"
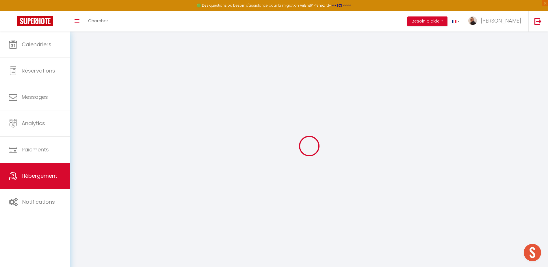
select select
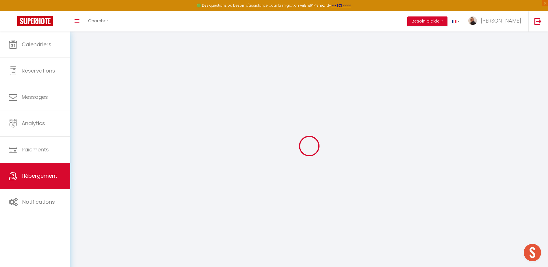
select select
checkbox input "false"
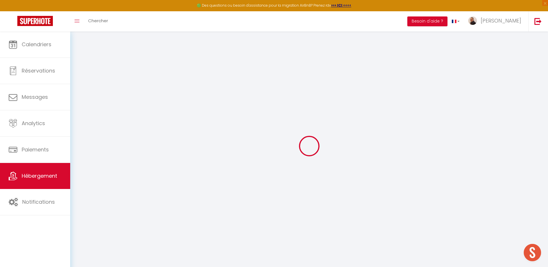
select select "tiny_house"
select select
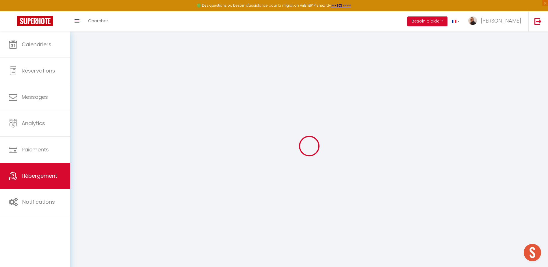
select select
checkbox input "false"
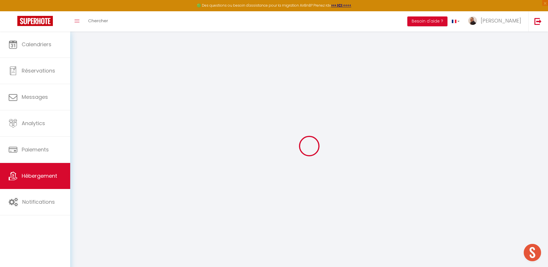
checkbox input "false"
select select
checkbox input "false"
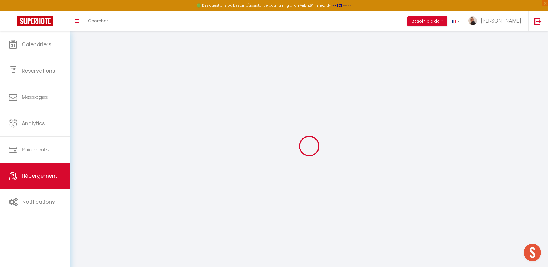
checkbox input "false"
select select "15:00"
select select "22:00"
select select "11:00"
select select "30"
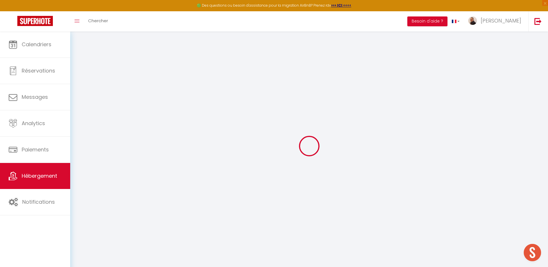
select select "30"
select select
checkbox input "false"
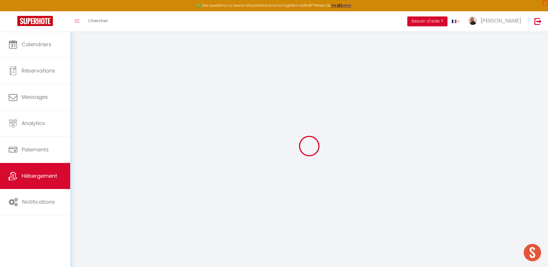
checkbox input "false"
select select
checkbox input "false"
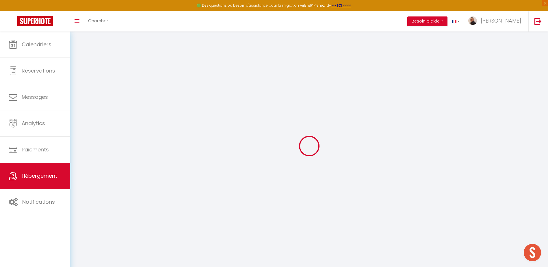
checkbox input "false"
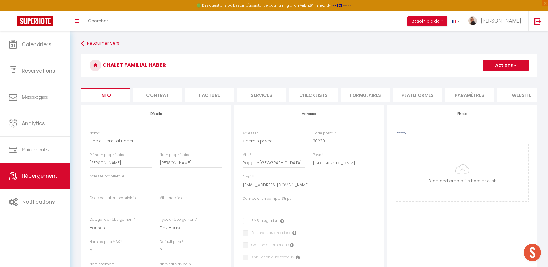
select select
checkbox input "false"
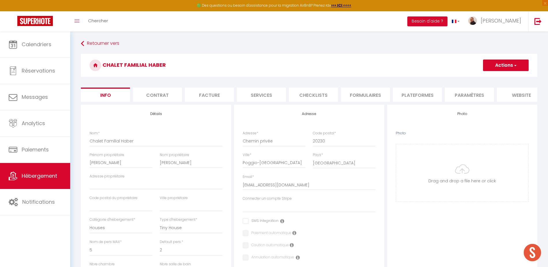
click at [408, 94] on li "Plateformes" at bounding box center [417, 94] width 49 height 14
select select
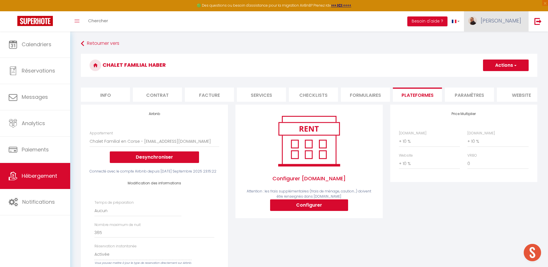
click at [503, 21] on span "[PERSON_NAME]" at bounding box center [500, 20] width 40 height 7
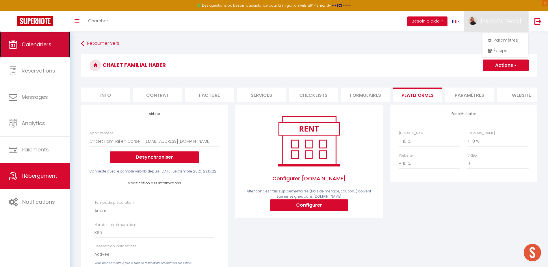
click at [31, 45] on span "Calendriers" at bounding box center [37, 44] width 30 height 7
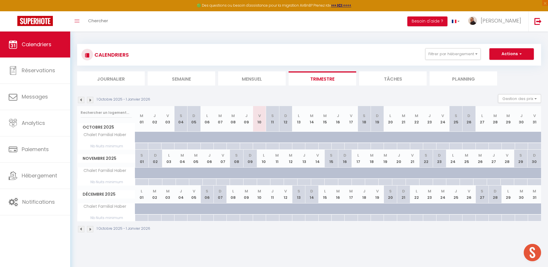
click at [80, 100] on img at bounding box center [81, 100] width 6 height 6
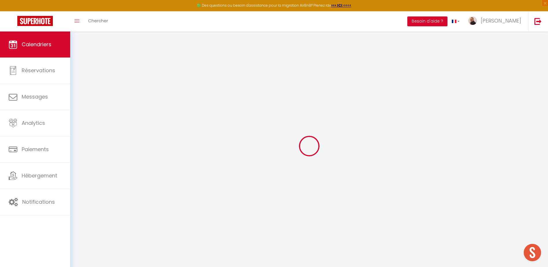
select select
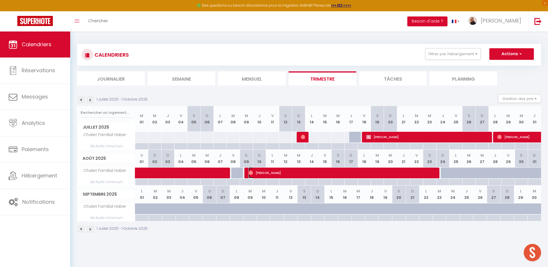
click at [308, 176] on span "Sascha Bliss" at bounding box center [341, 172] width 186 height 11
select select "OK"
select select "0"
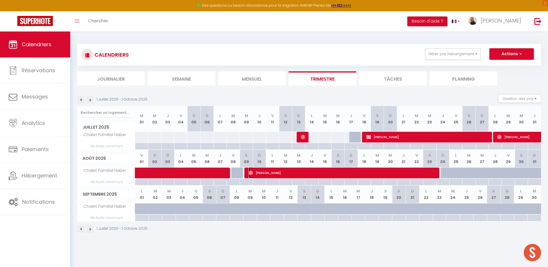
select select "1"
select select
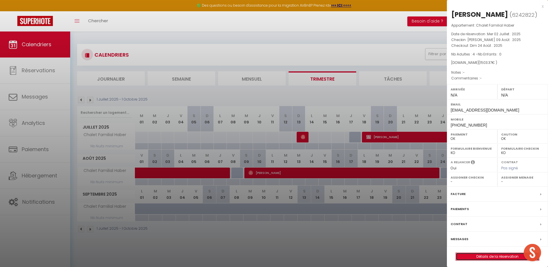
click at [500, 256] on link "Détails de la réservation" at bounding box center [497, 257] width 83 height 8
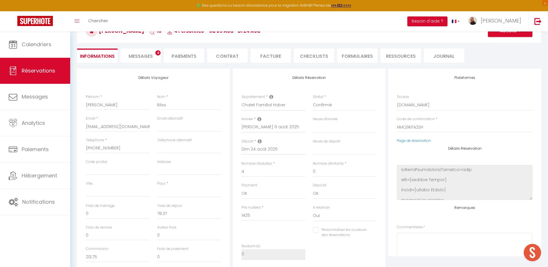
scroll to position [58, 0]
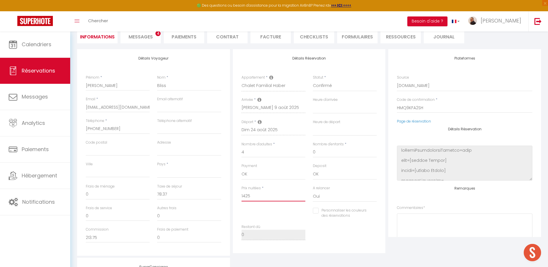
drag, startPoint x: 255, startPoint y: 193, endPoint x: 234, endPoint y: 197, distance: 21.2
click at [234, 197] on div "Détails Réservation Appartement * Villa Rocca Bruna by Monarca Prestige Villa S…" at bounding box center [309, 151] width 153 height 204
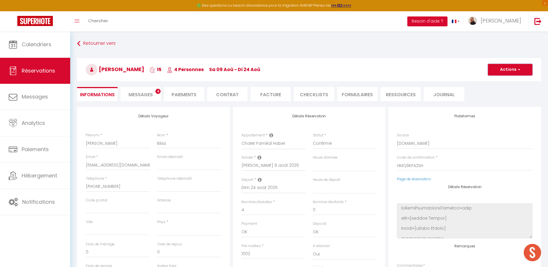
click at [505, 65] on button "Actions" at bounding box center [510, 70] width 44 height 12
click at [500, 81] on link "Enregistrer" at bounding box center [504, 83] width 46 height 8
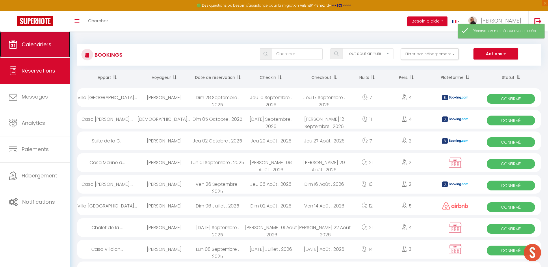
click at [49, 51] on link "Calendriers" at bounding box center [35, 44] width 70 height 26
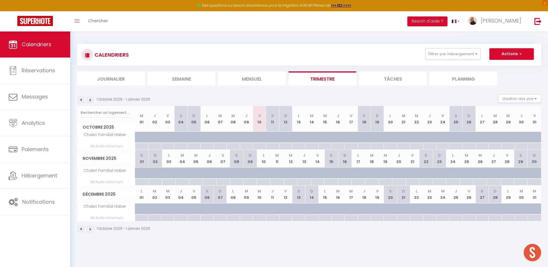
click at [82, 100] on img at bounding box center [81, 100] width 6 height 6
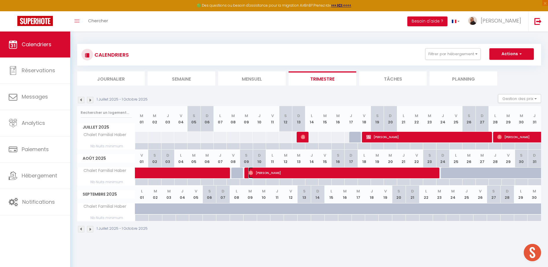
click at [351, 172] on span "Sascha Bliss" at bounding box center [341, 172] width 186 height 11
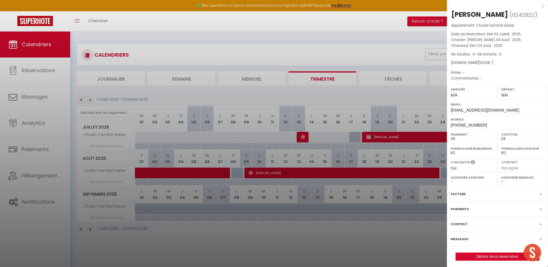
click at [300, 98] on div at bounding box center [274, 133] width 548 height 267
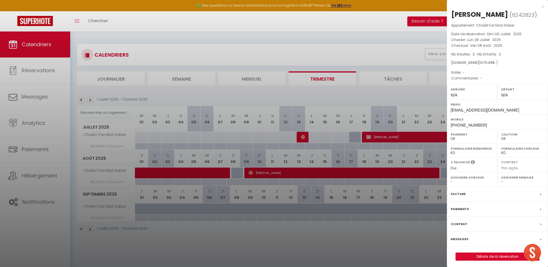
click at [356, 246] on div at bounding box center [274, 133] width 548 height 267
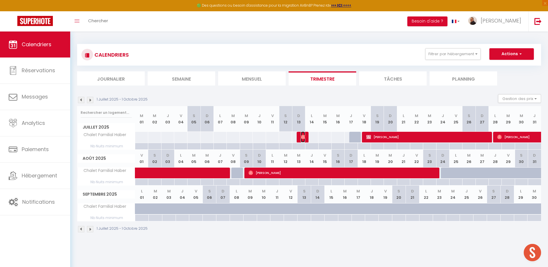
click at [302, 137] on img at bounding box center [303, 137] width 5 height 5
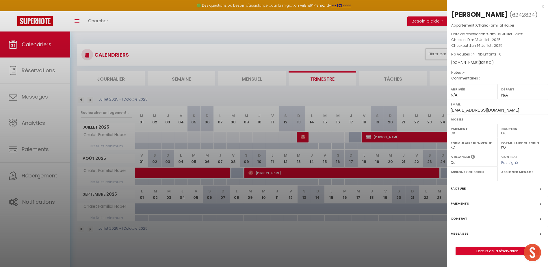
click at [342, 255] on div at bounding box center [274, 133] width 548 height 267
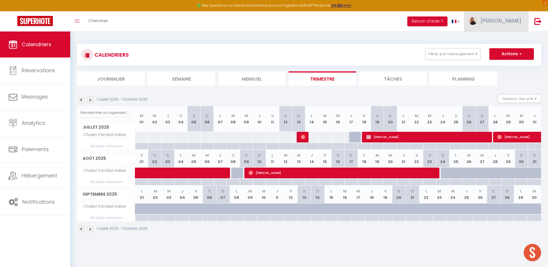
click at [507, 22] on span "[PERSON_NAME]" at bounding box center [500, 20] width 40 height 7
click at [501, 51] on link "Équipe" at bounding box center [505, 51] width 43 height 10
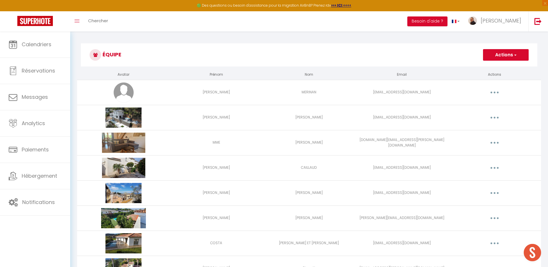
click at [503, 55] on button "Actions" at bounding box center [506, 55] width 46 height 12
click at [492, 68] on link "Ajouter un nouvel utilisateur" at bounding box center [494, 68] width 68 height 8
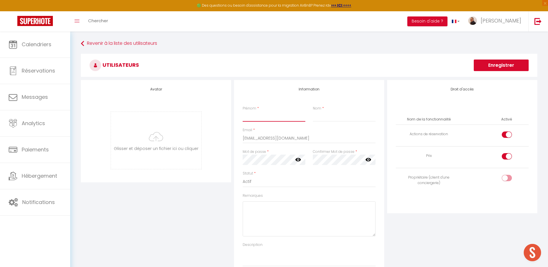
click at [262, 115] on input "Prénom" at bounding box center [274, 116] width 63 height 10
click at [319, 115] on input "Nom" at bounding box center [344, 116] width 63 height 10
click at [505, 179] on div at bounding box center [507, 178] width 10 height 6
click at [506, 179] on input "checkbox" at bounding box center [511, 179] width 10 height 9
click at [507, 157] on input "checkbox" at bounding box center [511, 157] width 10 height 9
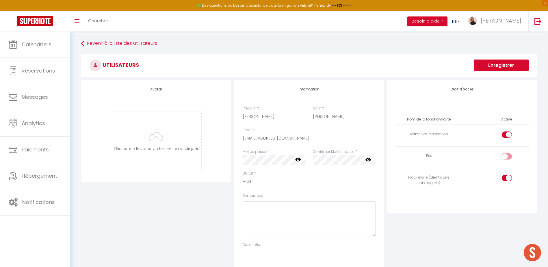
drag, startPoint x: 303, startPoint y: 138, endPoint x: 225, endPoint y: 140, distance: 78.9
click at [225, 140] on div "Avatar Glisser et déposer un fichier ici ou cliquer Ooops, something wrong happ…" at bounding box center [308, 179] width 459 height 199
click at [298, 159] on icon at bounding box center [298, 160] width 6 height 6
click at [239, 159] on div "Mot de passe * Votre mot de passe doit comporter au moins 8 caractères et conte…" at bounding box center [274, 160] width 70 height 22
click at [369, 160] on icon at bounding box center [368, 160] width 6 height 6
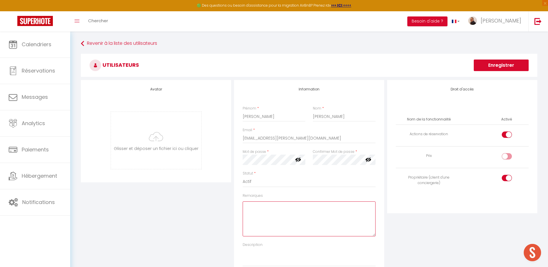
click at [267, 210] on textarea "Remarques" at bounding box center [309, 218] width 133 height 35
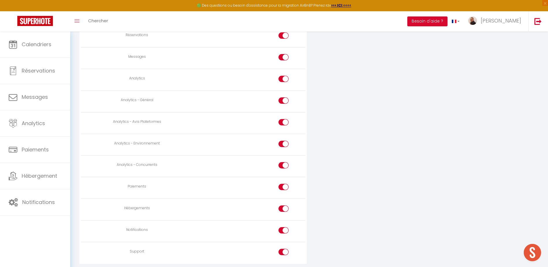
scroll to position [433, 0]
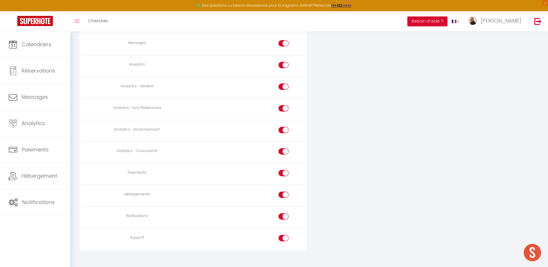
click at [283, 195] on input "checkbox" at bounding box center [288, 195] width 10 height 9
click at [282, 172] on div at bounding box center [283, 173] width 10 height 6
click at [283, 172] on input "checkbox" at bounding box center [288, 174] width 10 height 9
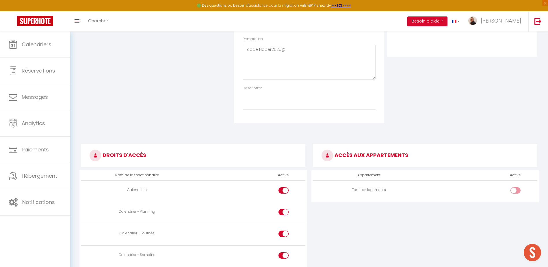
scroll to position [173, 0]
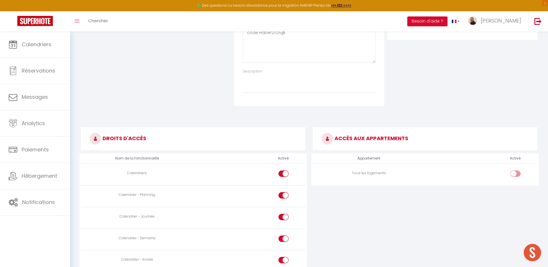
click at [518, 175] on input "checkbox" at bounding box center [520, 174] width 10 height 9
click at [517, 175] on input "checkbox" at bounding box center [520, 174] width 10 height 9
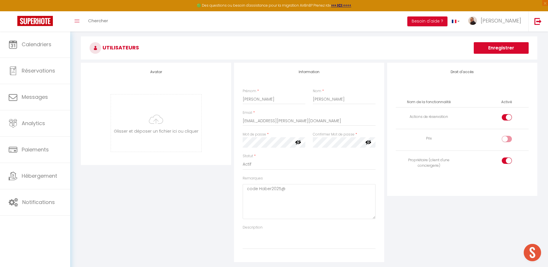
scroll to position [0, 0]
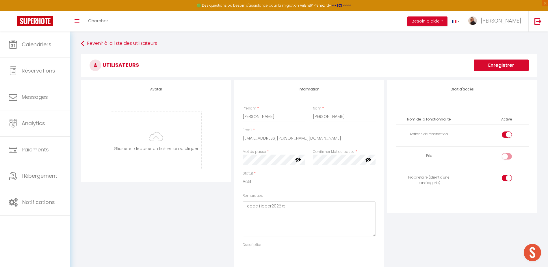
click at [503, 157] on div at bounding box center [507, 156] width 10 height 6
click at [506, 157] on input "checkbox" at bounding box center [511, 157] width 10 height 9
click at [497, 66] on button "Enregistrer" at bounding box center [501, 65] width 55 height 12
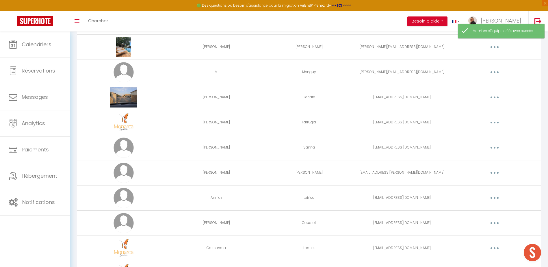
scroll to position [1038, 0]
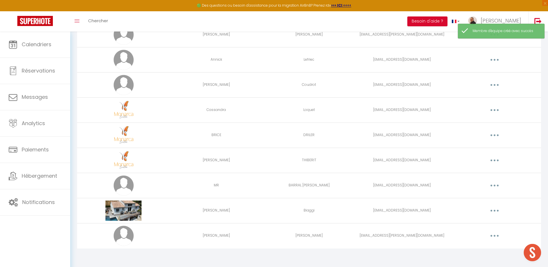
click at [492, 236] on button "button" at bounding box center [494, 235] width 16 height 9
click at [465, 252] on link "Editer" at bounding box center [479, 249] width 43 height 10
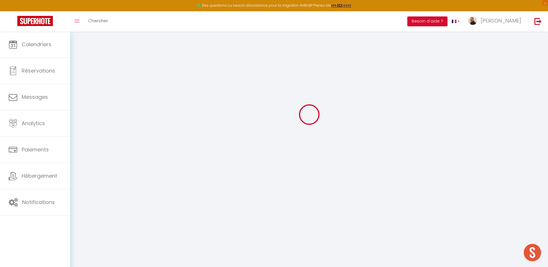
scroll to position [1313, 0]
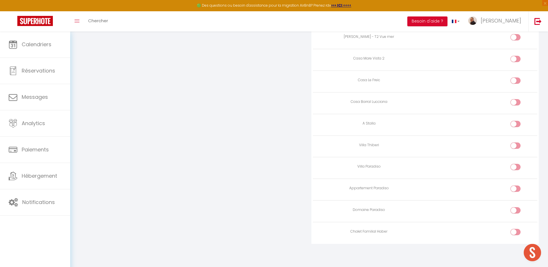
click at [514, 233] on div at bounding box center [515, 232] width 10 height 6
click at [515, 233] on input "checkbox" at bounding box center [520, 233] width 10 height 9
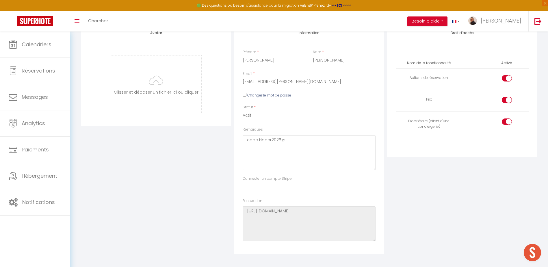
scroll to position [0, 0]
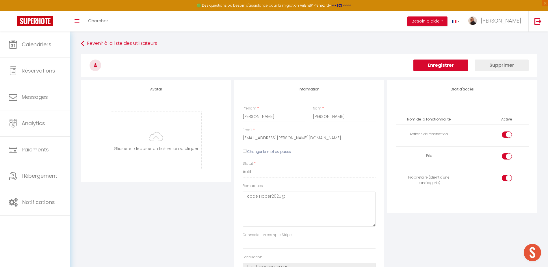
click at [446, 65] on button "Enregistrer" at bounding box center [440, 65] width 55 height 12
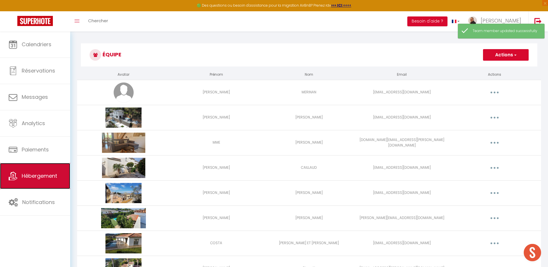
click at [33, 173] on span "Hébergement" at bounding box center [40, 175] width 36 height 7
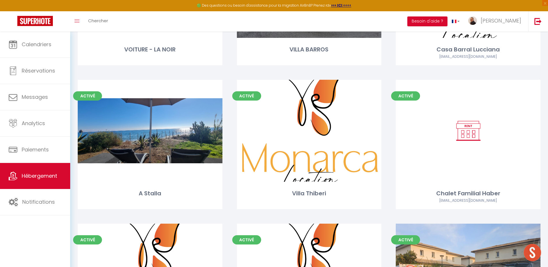
scroll to position [2079, 0]
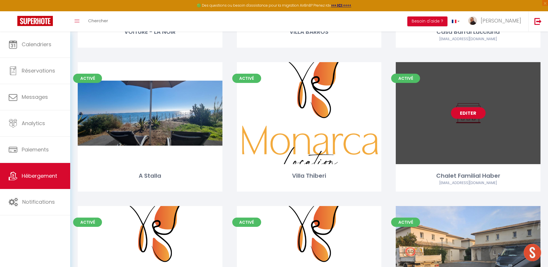
click at [469, 107] on link "Editer" at bounding box center [468, 113] width 35 height 12
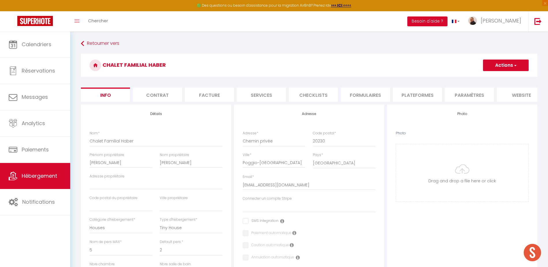
click at [414, 94] on li "Plateformes" at bounding box center [417, 94] width 49 height 14
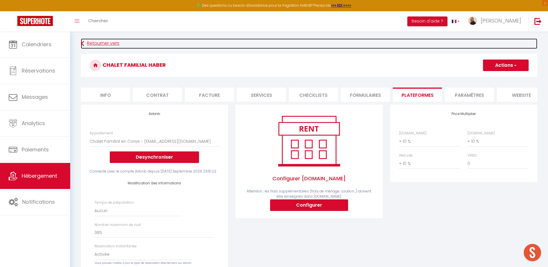
click at [333, 46] on link "Retourner vers" at bounding box center [309, 43] width 456 height 10
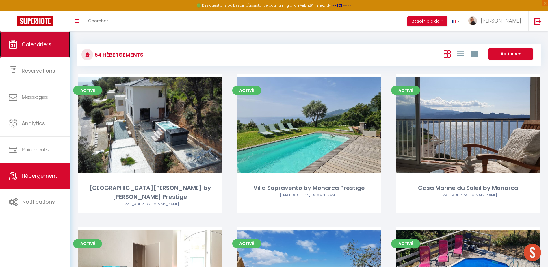
click at [30, 44] on span "Calendriers" at bounding box center [37, 44] width 30 height 7
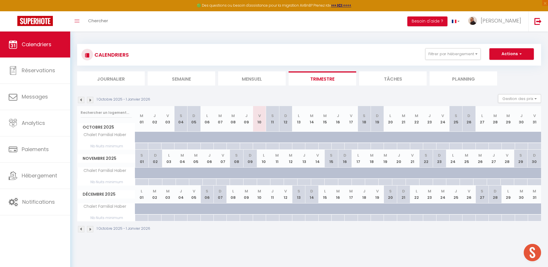
click at [81, 100] on img at bounding box center [81, 100] width 6 height 6
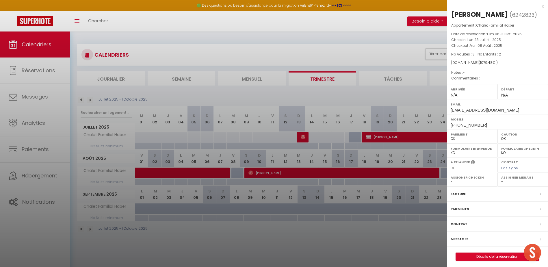
click at [314, 176] on div at bounding box center [274, 133] width 548 height 267
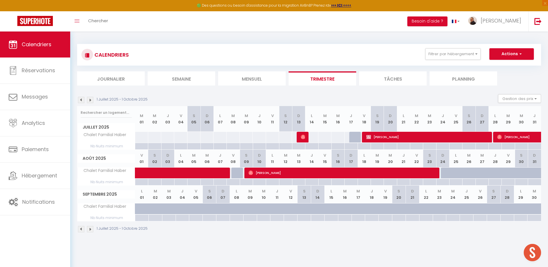
click at [314, 175] on body "🟢 Des questions ou besoin d'assistance pour la migration AirBnB? Prenez rdv >>>…" at bounding box center [274, 164] width 548 height 267
click at [314, 175] on span "Sascha Bliss" at bounding box center [341, 172] width 186 height 11
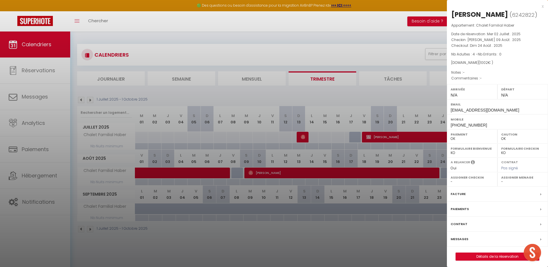
click at [353, 245] on div at bounding box center [274, 133] width 548 height 267
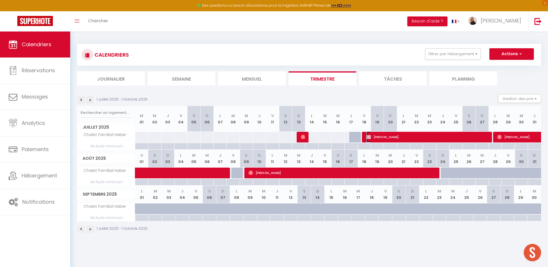
click at [382, 138] on span "Adeline CAPELLE" at bounding box center [426, 136] width 121 height 11
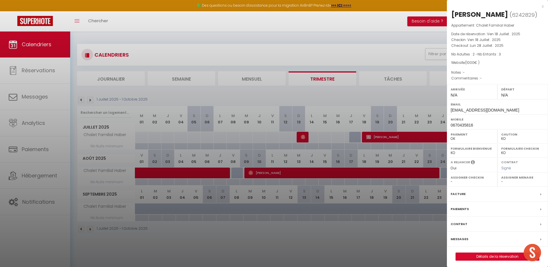
click at [369, 220] on div at bounding box center [274, 133] width 548 height 267
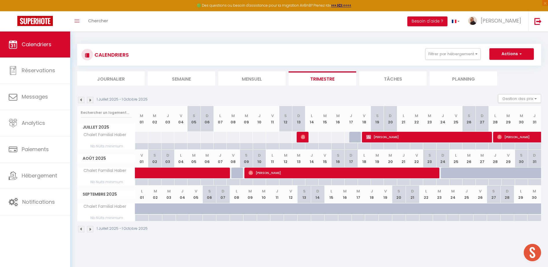
click at [81, 100] on img at bounding box center [81, 100] width 6 height 6
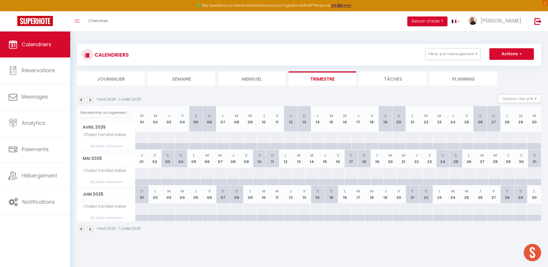
click at [81, 100] on img at bounding box center [81, 100] width 6 height 6
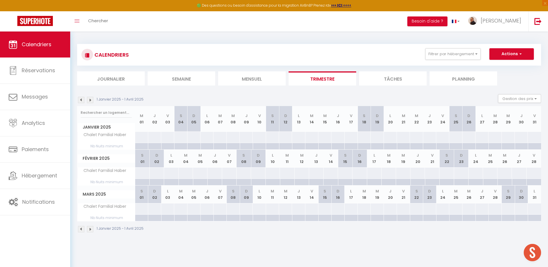
click at [81, 100] on img at bounding box center [81, 100] width 6 height 6
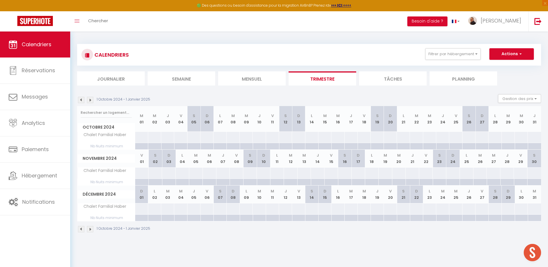
click at [81, 100] on img at bounding box center [81, 100] width 6 height 6
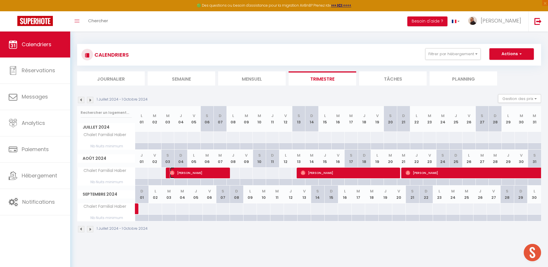
click at [204, 175] on span "Fanny Mulier" at bounding box center [198, 172] width 56 height 11
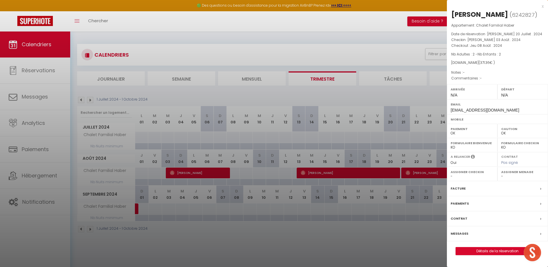
click at [389, 179] on div at bounding box center [274, 133] width 548 height 267
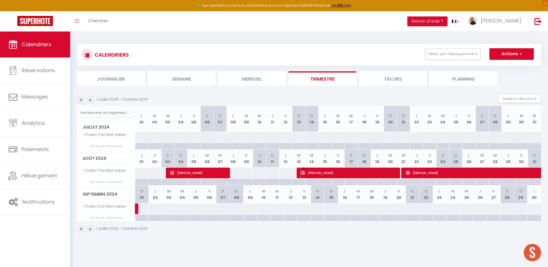
click at [366, 173] on span "Virna Nichele" at bounding box center [348, 172] width 95 height 11
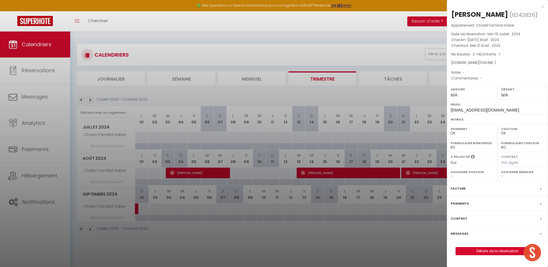
drag, startPoint x: 411, startPoint y: 248, endPoint x: 413, endPoint y: 219, distance: 28.4
click at [411, 247] on div at bounding box center [274, 133] width 548 height 267
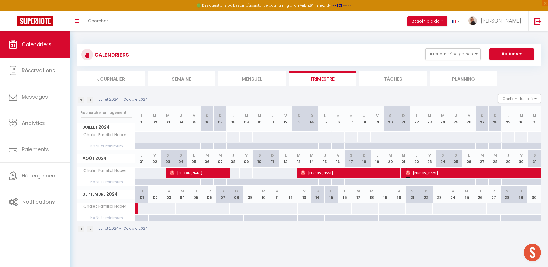
click at [438, 174] on span "Sara Tarroni" at bounding box center [478, 172] width 146 height 11
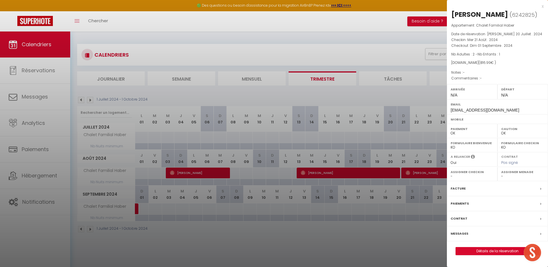
drag, startPoint x: 351, startPoint y: 239, endPoint x: 369, endPoint y: 228, distance: 20.5
click at [351, 239] on div at bounding box center [274, 133] width 548 height 267
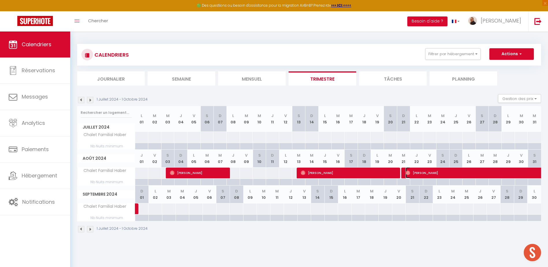
click at [439, 173] on span "Sara Tarroni" at bounding box center [478, 172] width 146 height 11
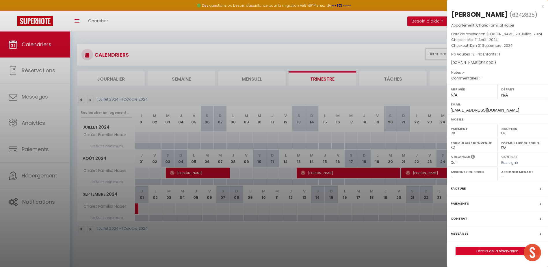
click at [388, 38] on div at bounding box center [274, 133] width 548 height 267
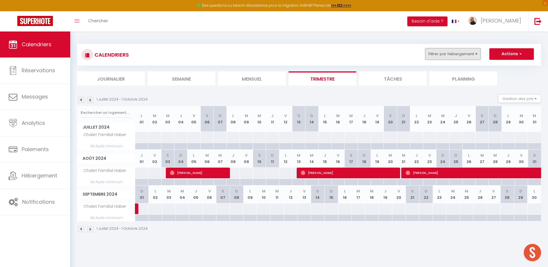
click at [454, 56] on button "Filtrer par hébergement" at bounding box center [452, 54] width 55 height 12
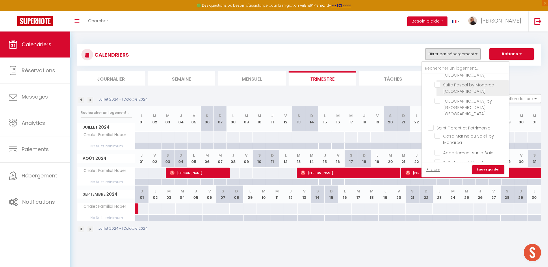
scroll to position [29, 0]
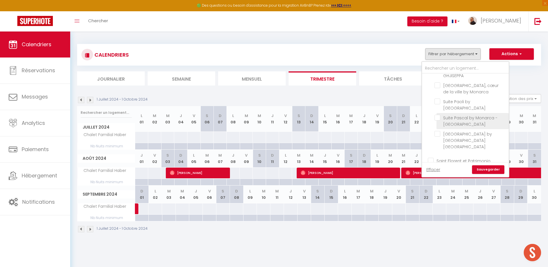
click at [436, 118] on input "Suite Pascal by Monarca - [GEOGRAPHIC_DATA]" at bounding box center [470, 118] width 72 height 6
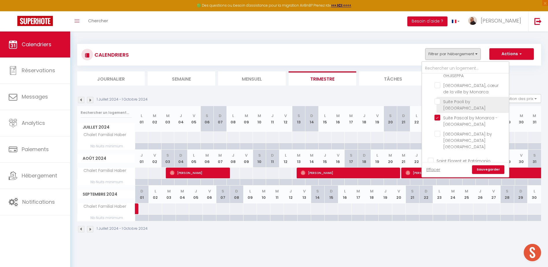
click at [437, 100] on input "Suite Paoli by [GEOGRAPHIC_DATA]" at bounding box center [470, 101] width 72 height 6
click at [488, 170] on link "Sauvegarder" at bounding box center [488, 169] width 32 height 9
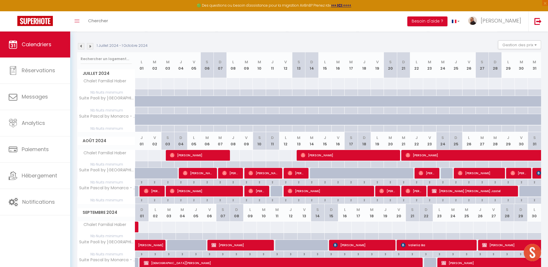
scroll to position [58, 0]
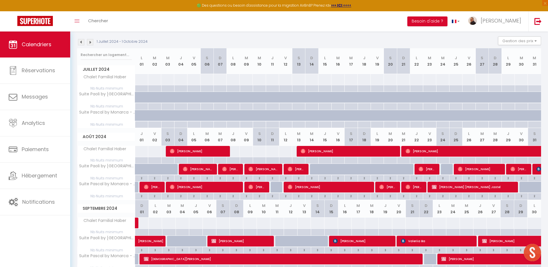
click at [91, 42] on img at bounding box center [90, 42] width 6 height 6
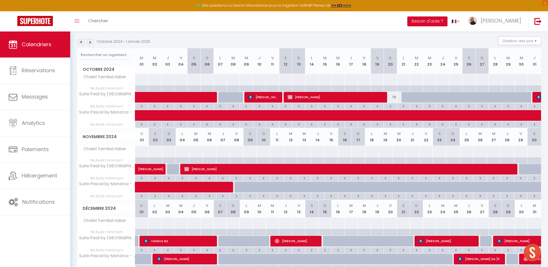
click at [91, 42] on img at bounding box center [90, 42] width 6 height 6
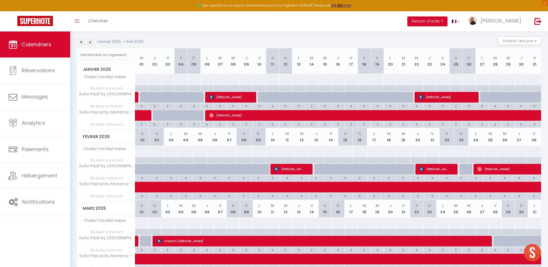
click at [91, 42] on img at bounding box center [90, 42] width 6 height 6
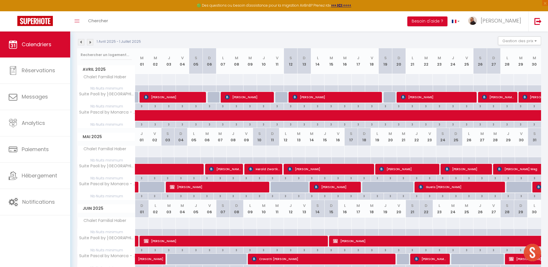
click at [91, 42] on img at bounding box center [90, 42] width 6 height 6
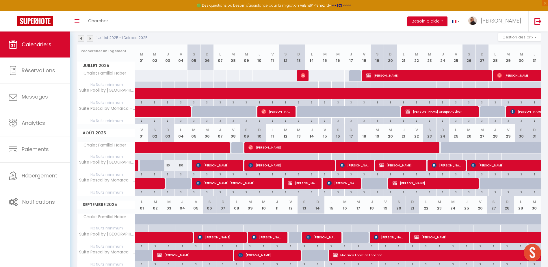
scroll to position [29, 0]
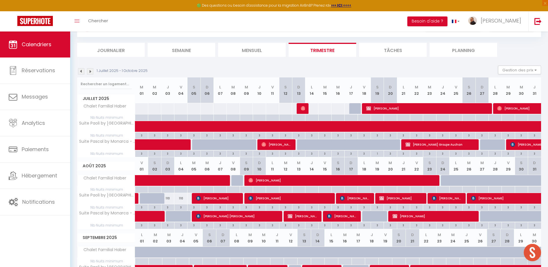
click at [90, 70] on img at bounding box center [90, 71] width 6 height 6
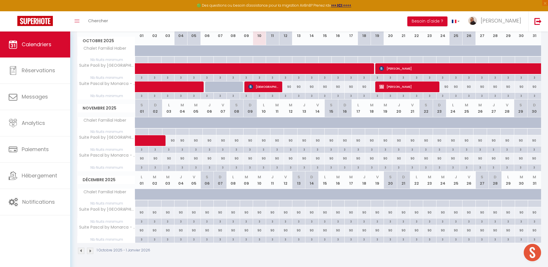
scroll to position [57, 0]
